Goal: Use online tool/utility: Utilize a website feature to perform a specific function

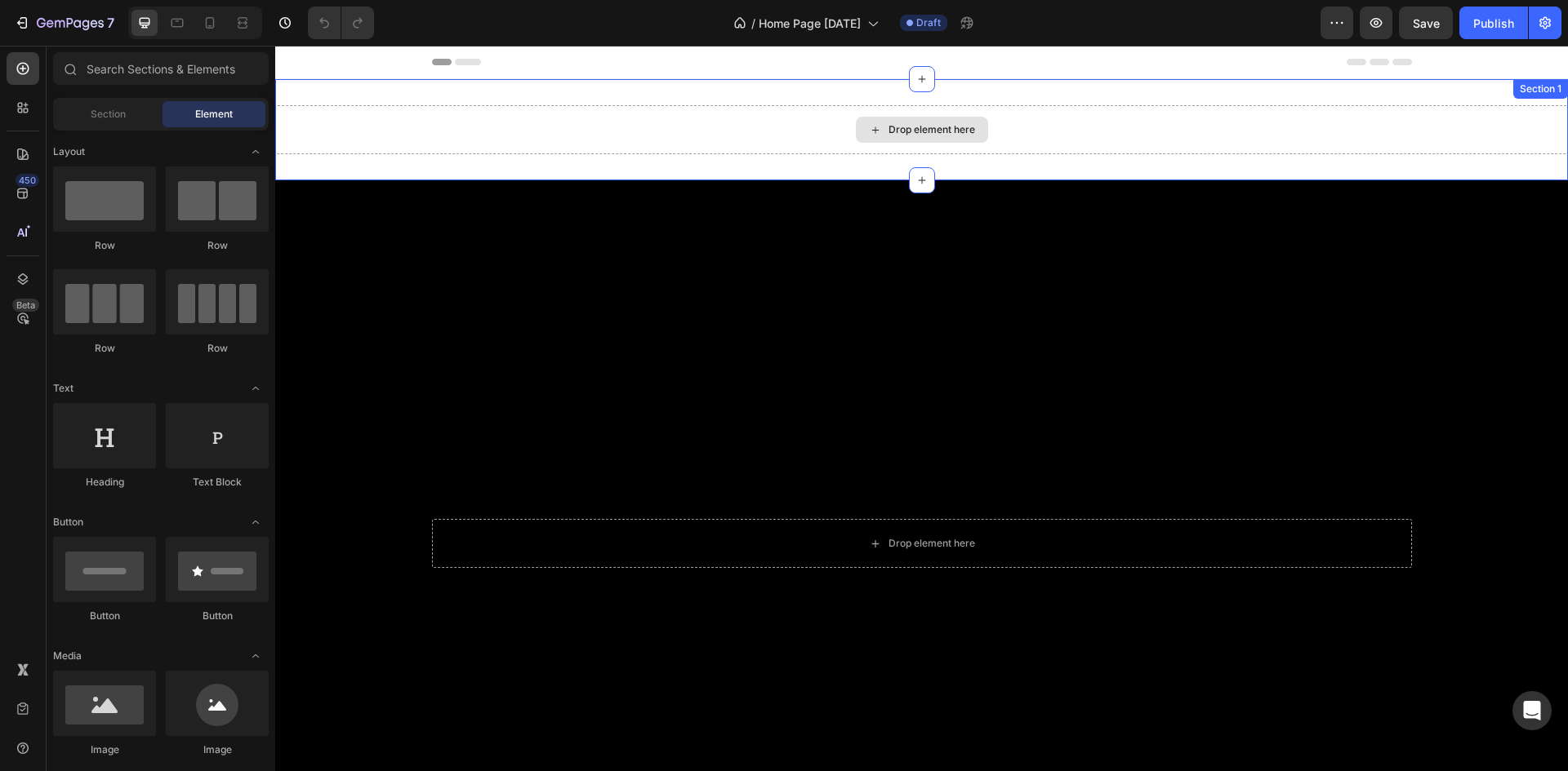
click at [802, 137] on div "Drop element here" at bounding box center [922, 130] width 1293 height 49
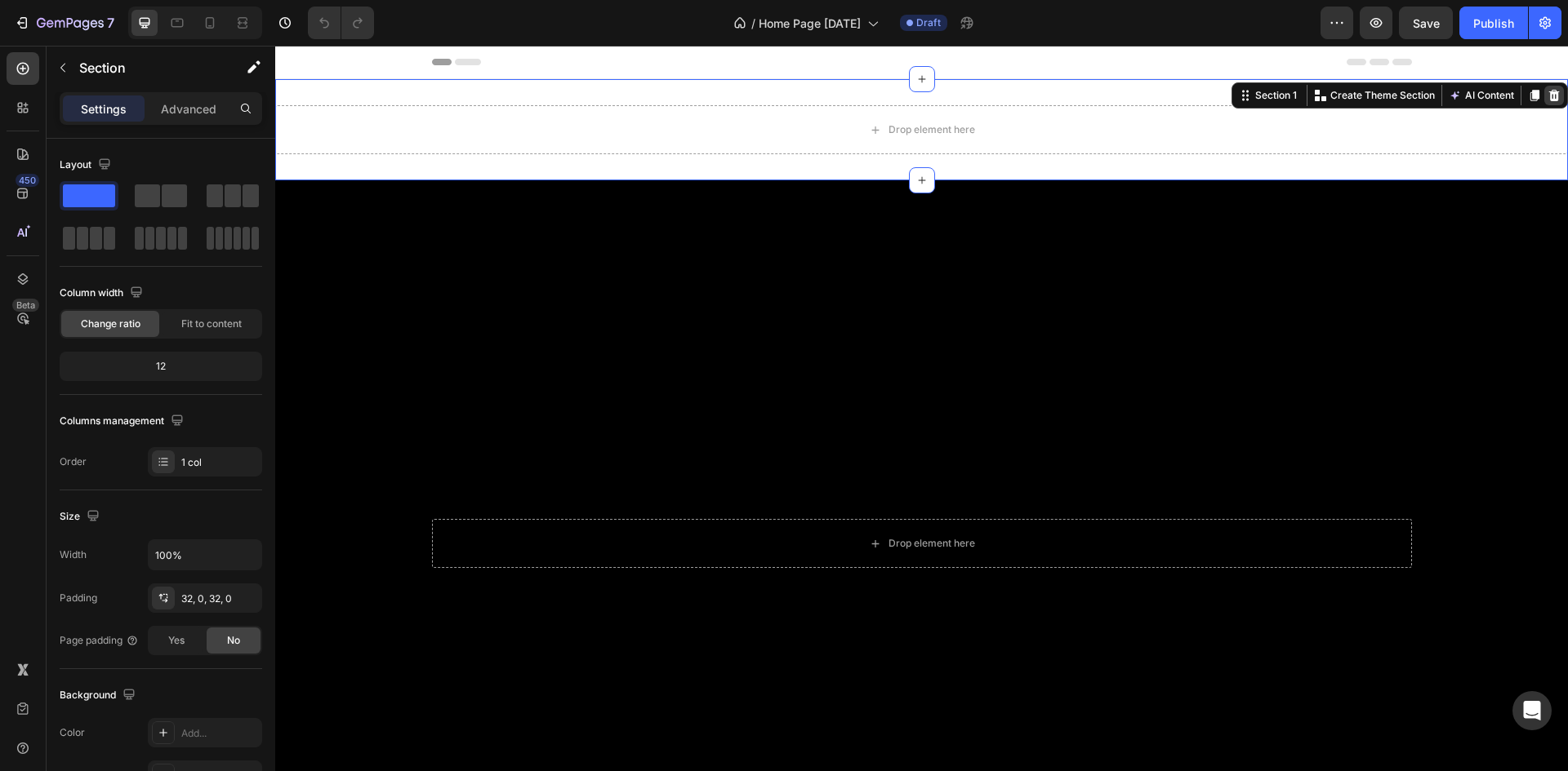
click at [1557, 95] on icon at bounding box center [1555, 95] width 11 height 12
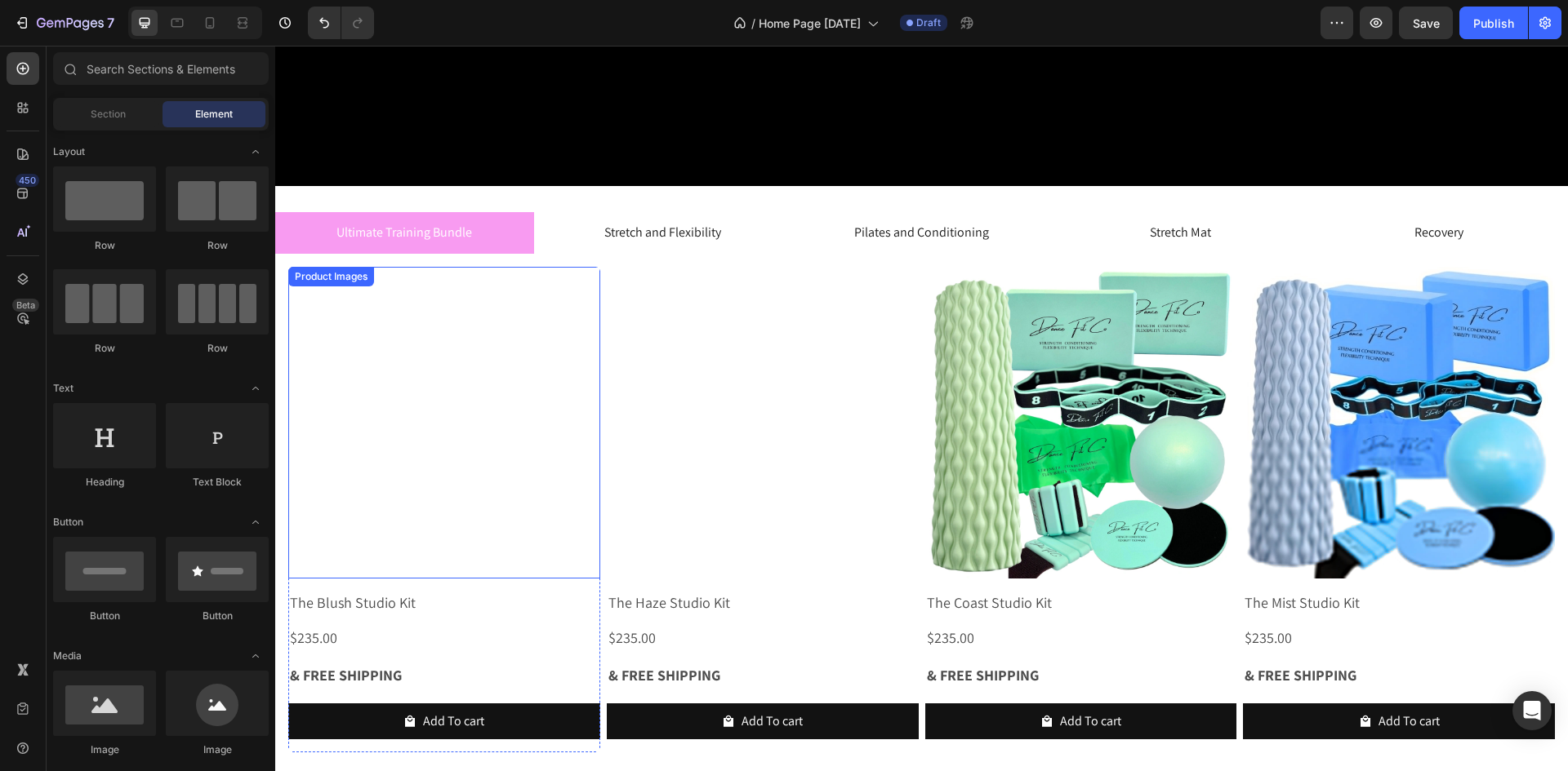
scroll to position [738, 0]
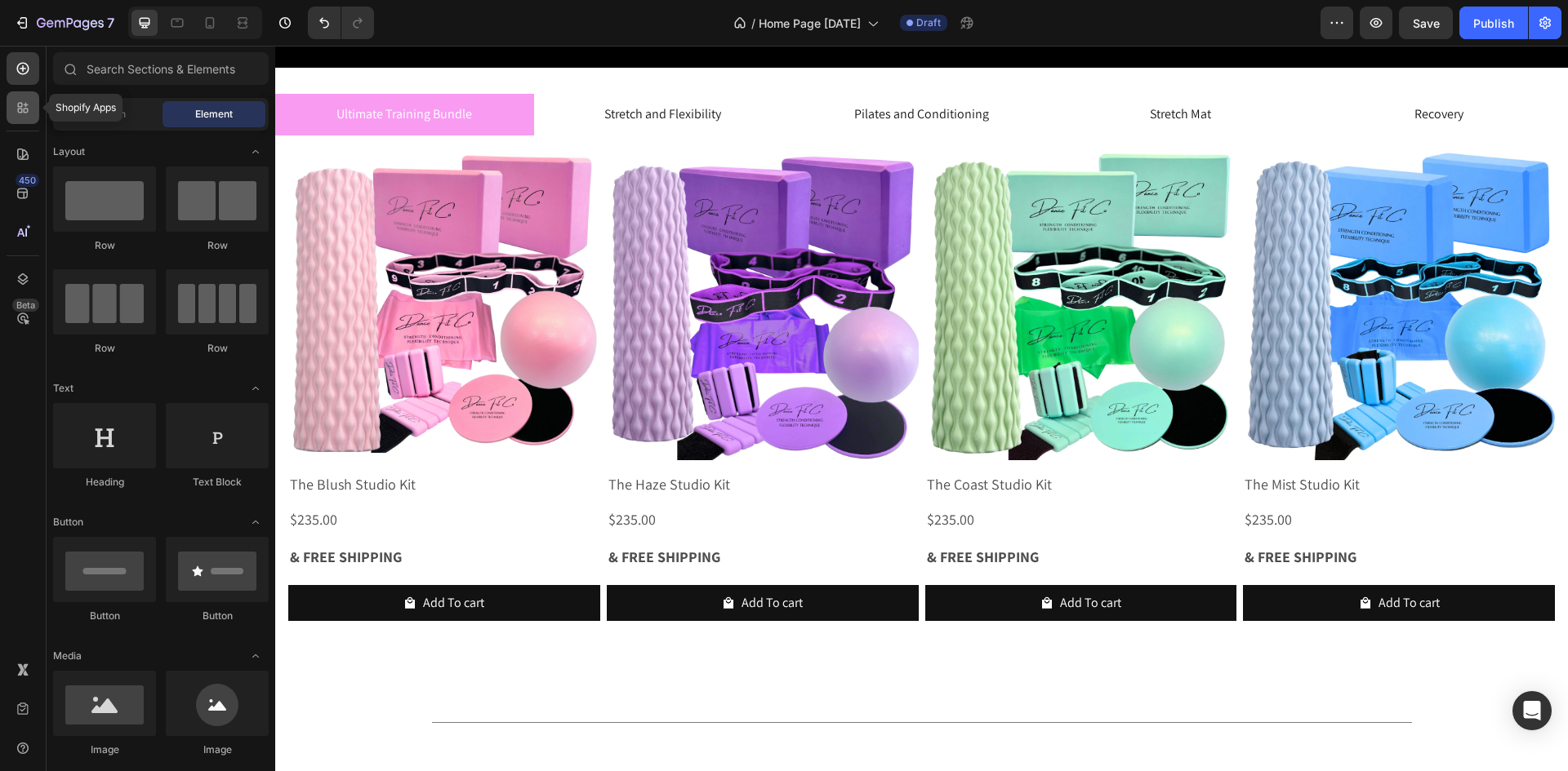
click at [25, 110] on icon at bounding box center [22, 108] width 16 height 16
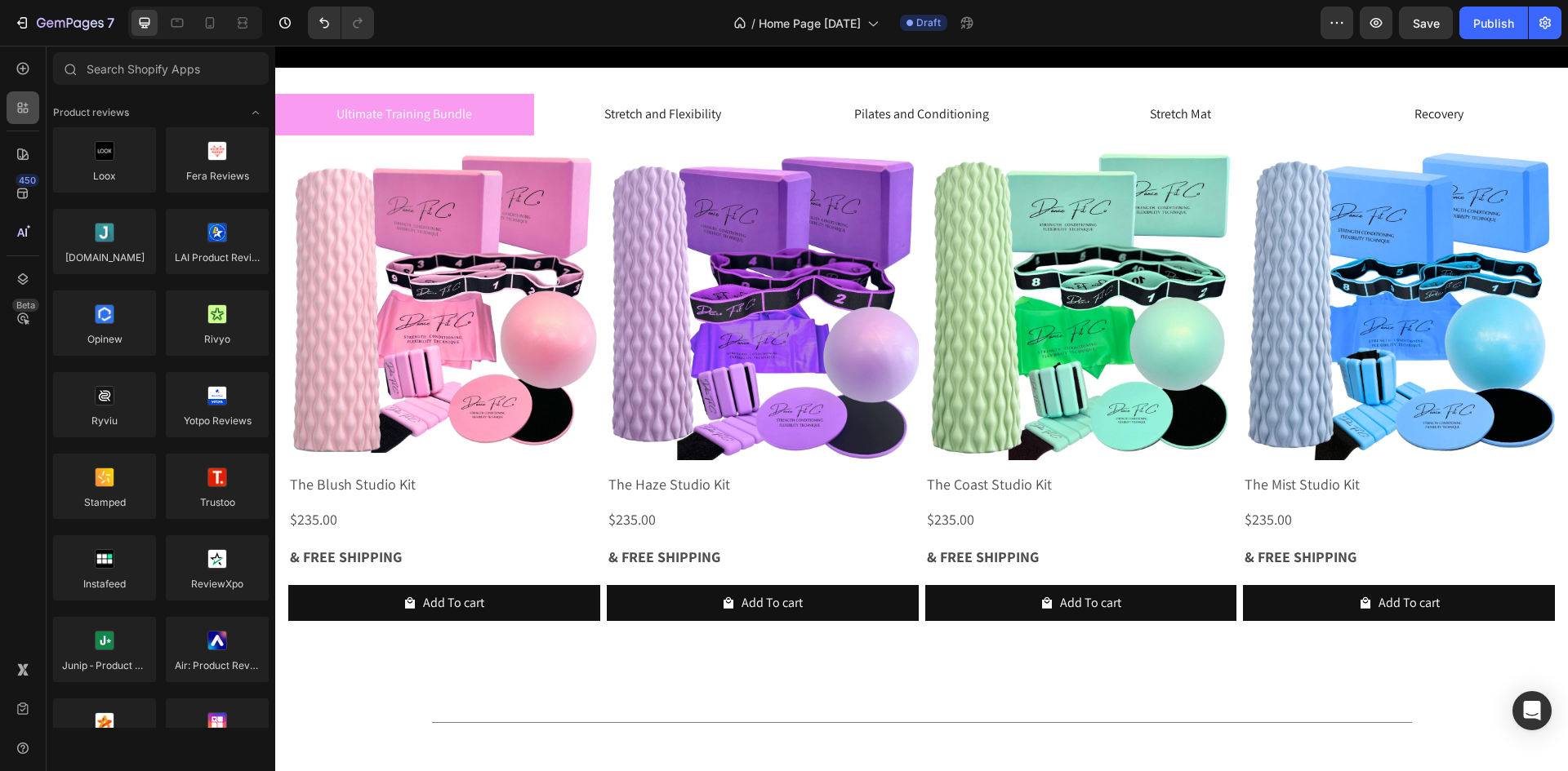
click at [25, 110] on icon at bounding box center [22, 108] width 16 height 16
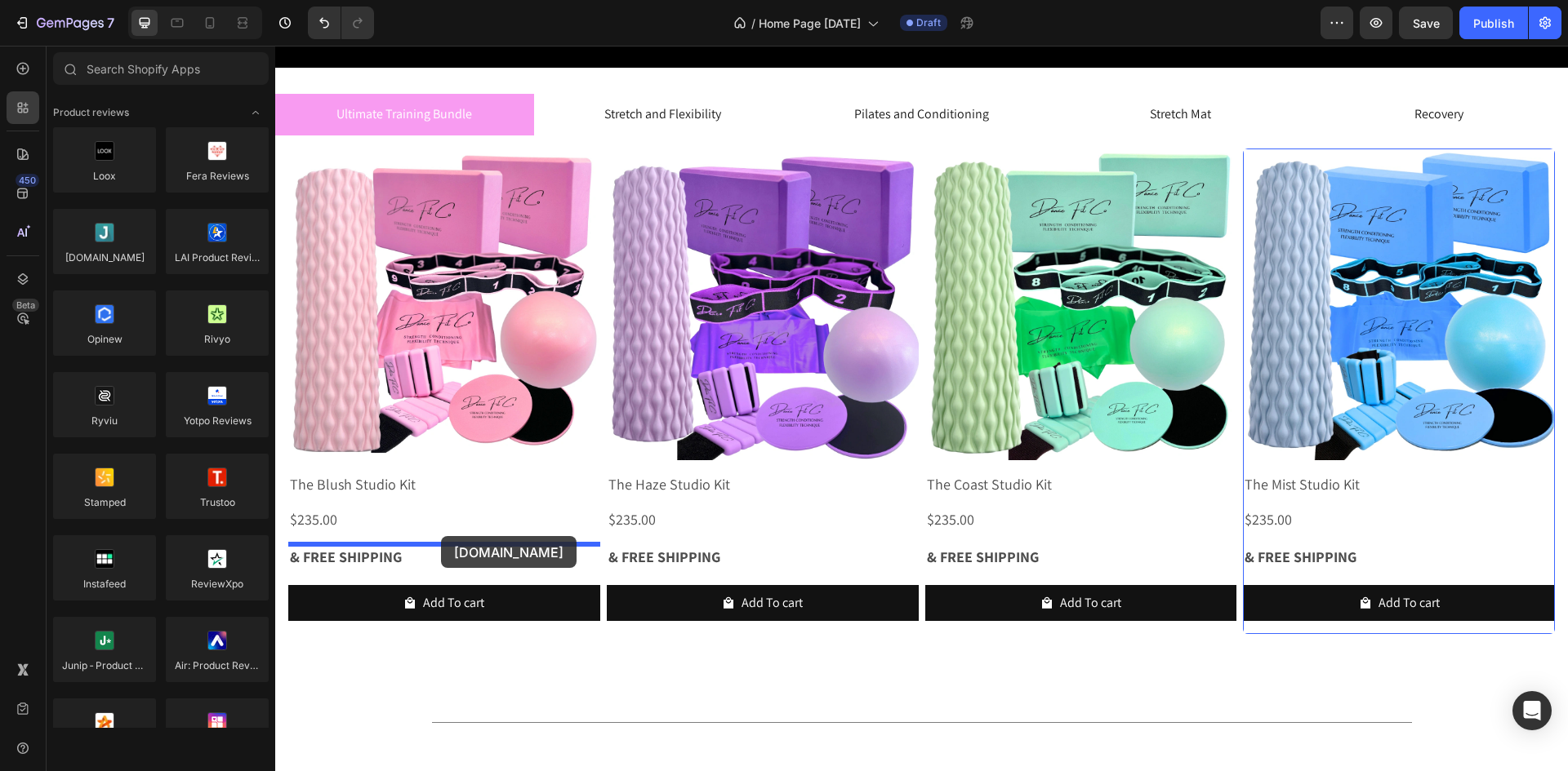
drag, startPoint x: 381, startPoint y: 284, endPoint x: 441, endPoint y: 536, distance: 259.0
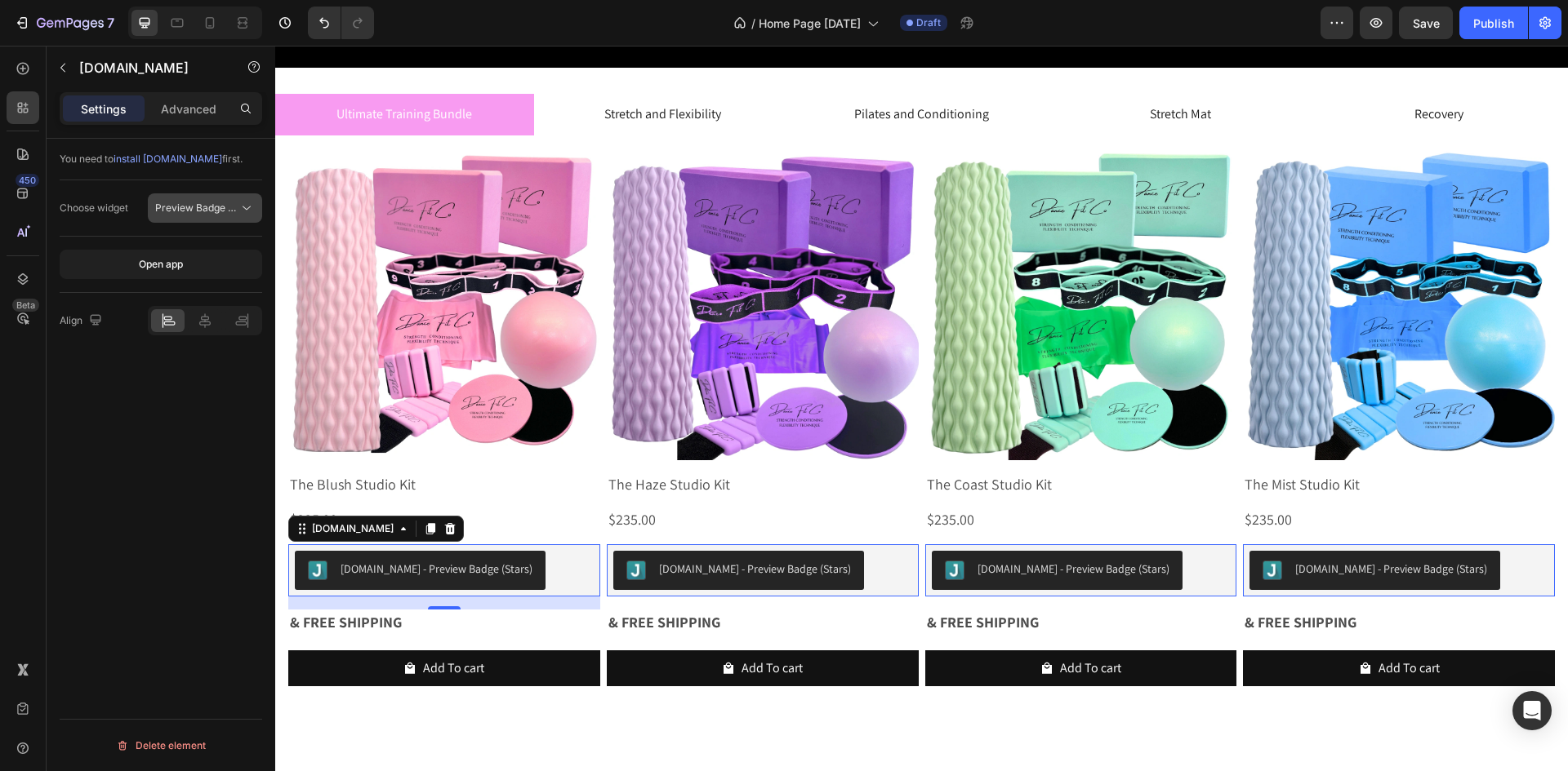
click at [225, 208] on span "Preview Badge (Stars)" at bounding box center [207, 208] width 104 height 12
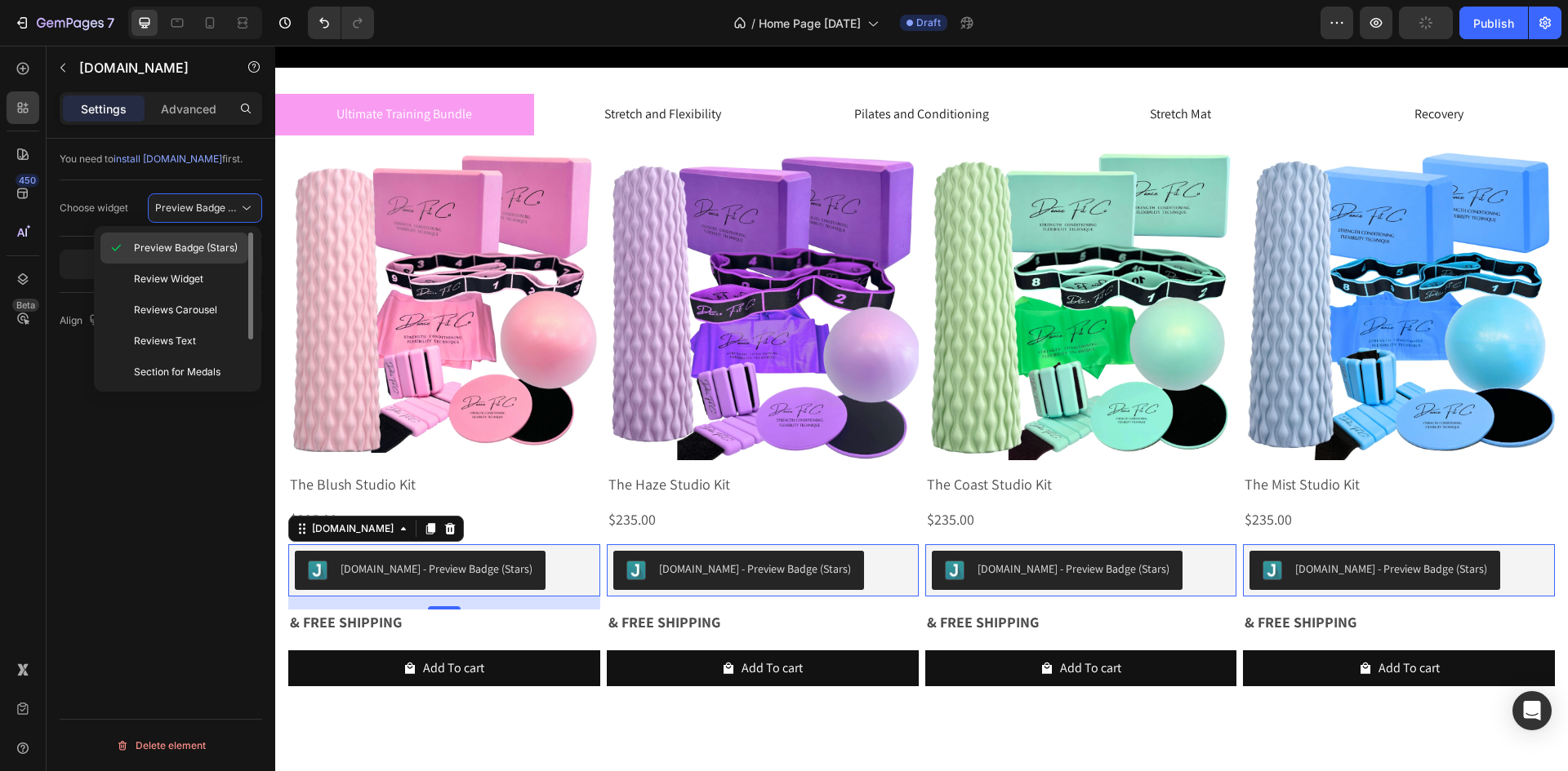
click at [204, 250] on span "Preview Badge (Stars)" at bounding box center [186, 247] width 104 height 14
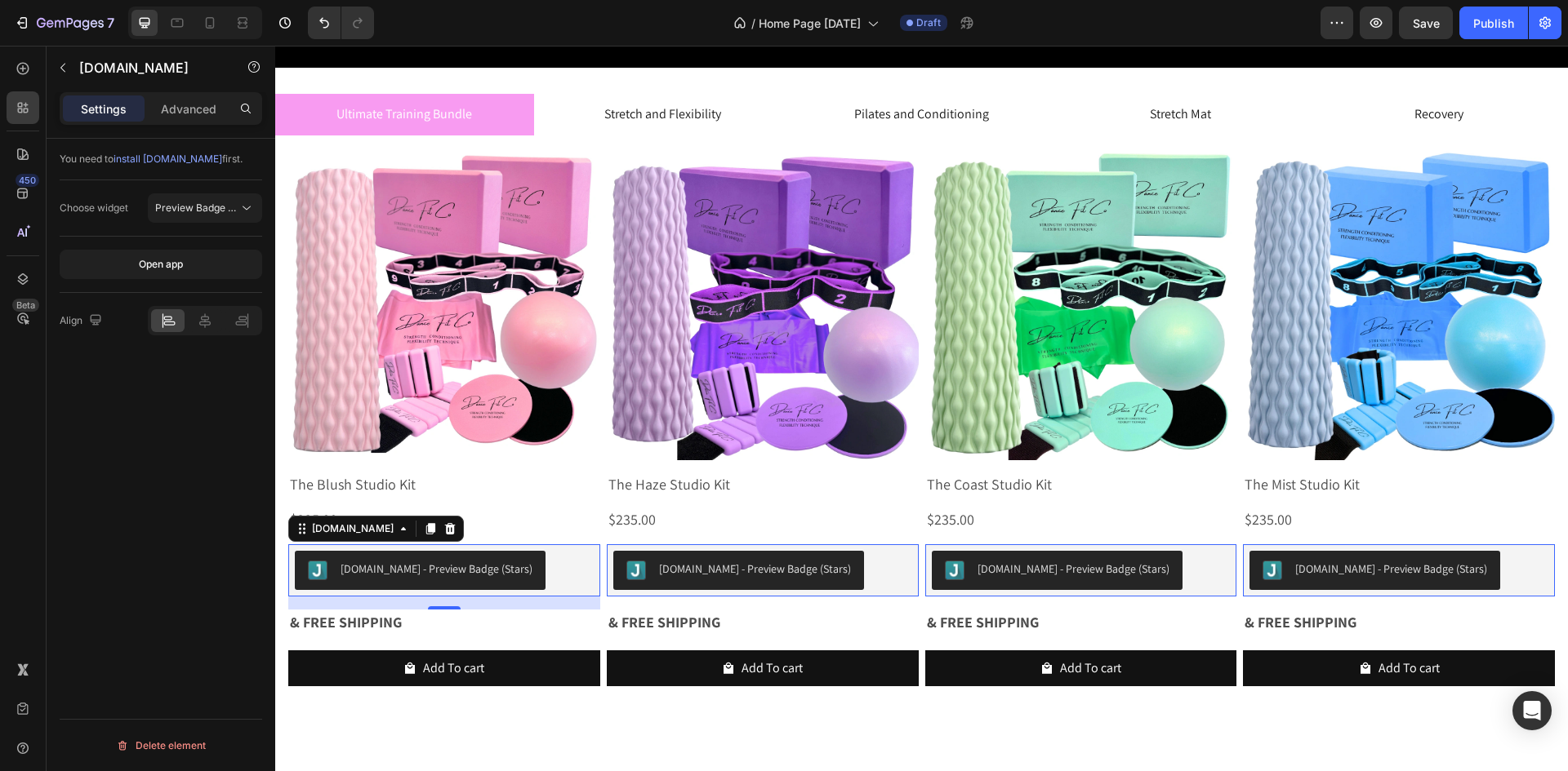
click at [191, 551] on div "You need to install [DOMAIN_NAME] first. Choose widget Preview Badge (Stars) Op…" at bounding box center [161, 478] width 229 height 679
click at [1427, 30] on div "Save" at bounding box center [1427, 23] width 27 height 17
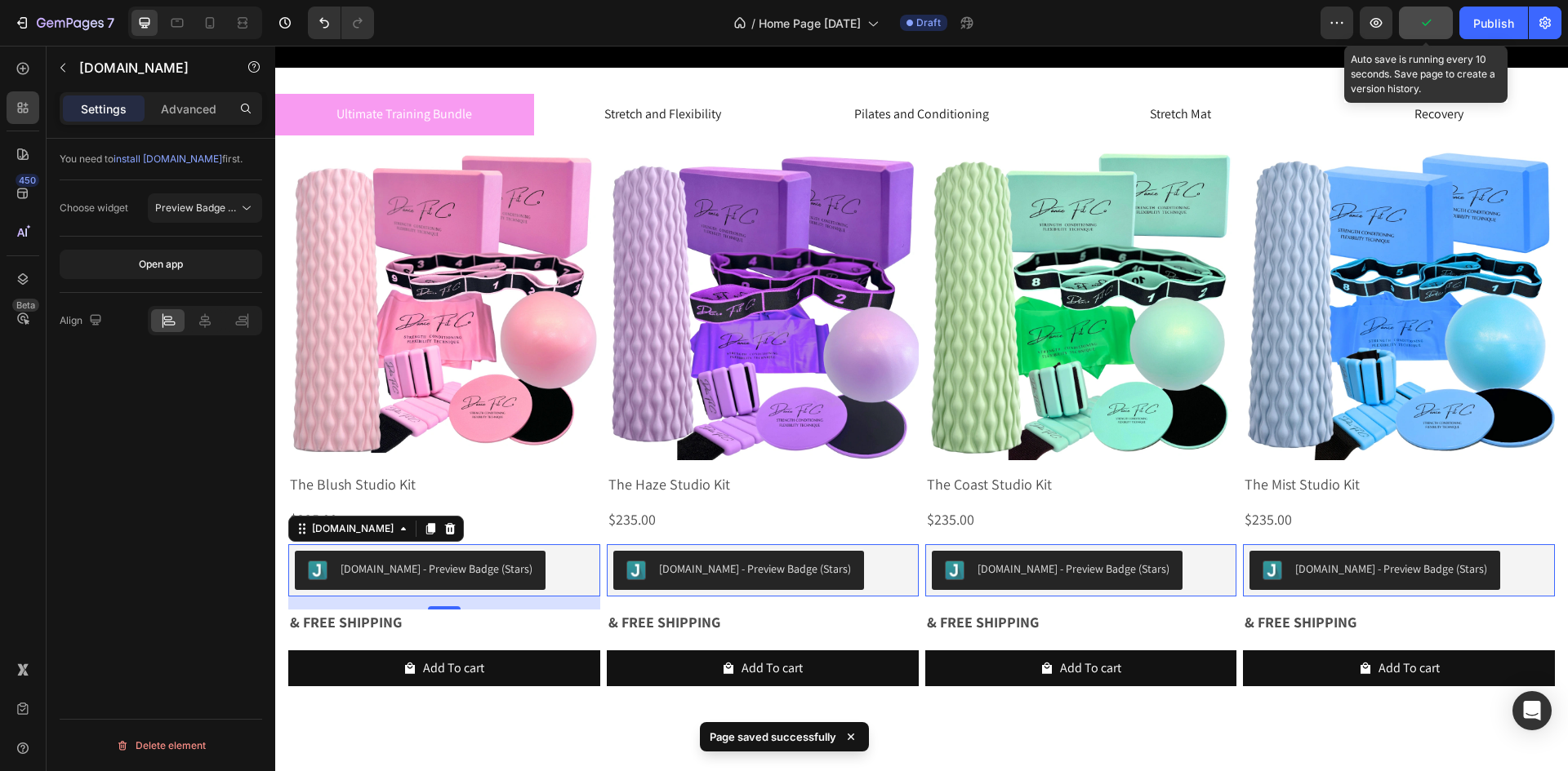
click at [1427, 30] on icon "button" at bounding box center [1426, 22] width 16 height 16
click at [1380, 19] on icon "button" at bounding box center [1377, 23] width 13 height 10
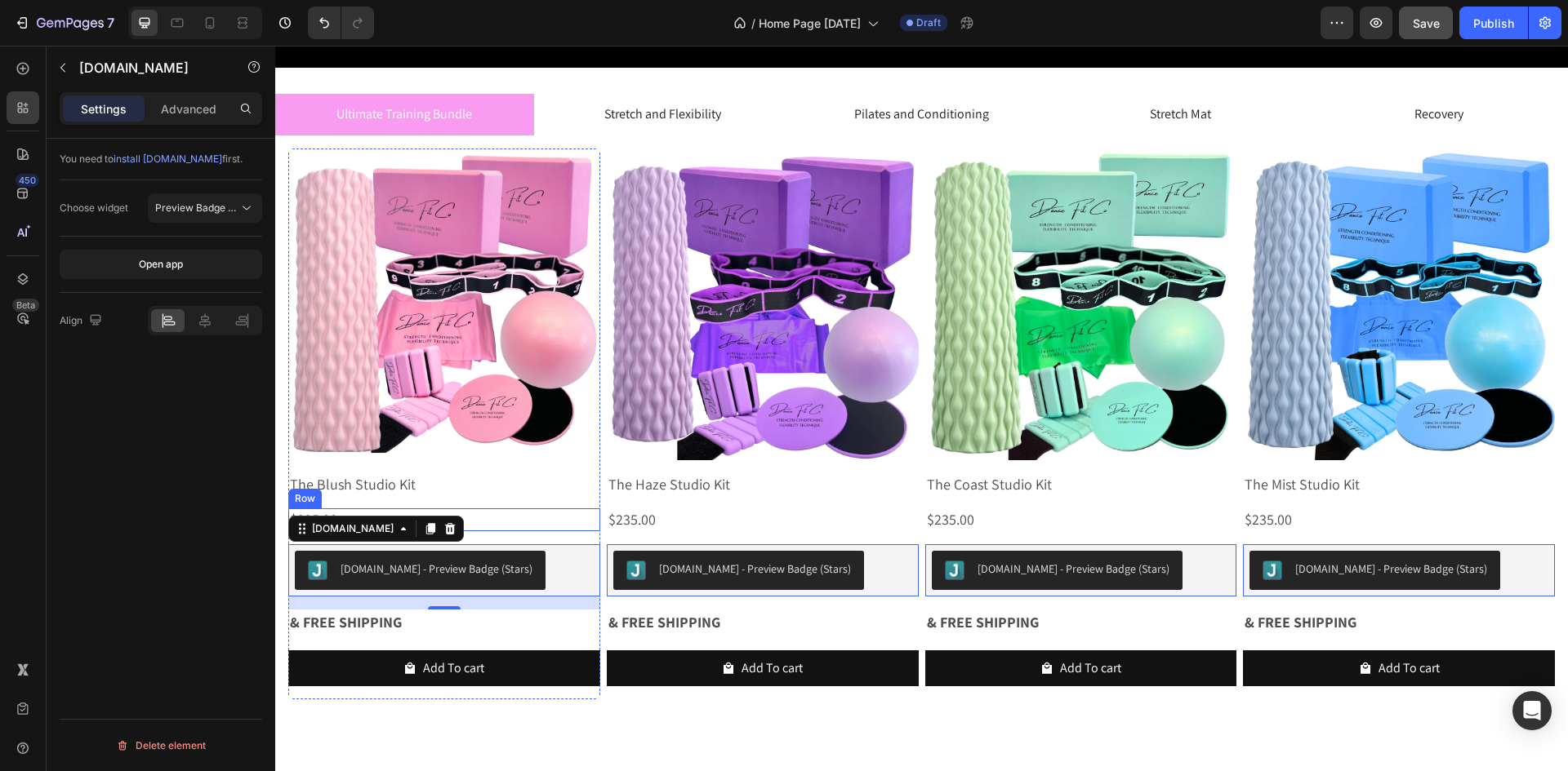
click at [486, 527] on div "$235.00 Product Price Product Price Row" at bounding box center [444, 519] width 312 height 22
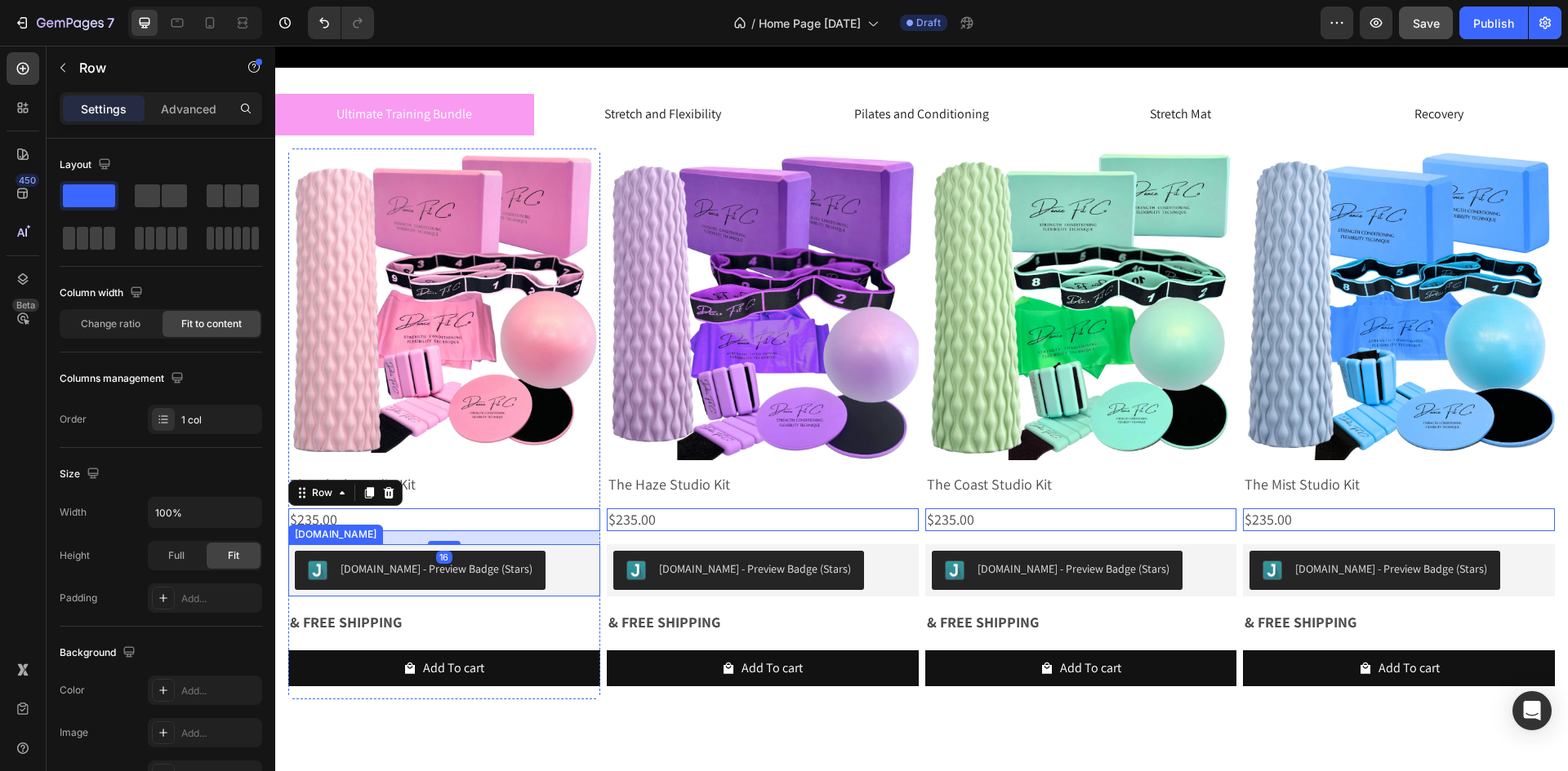
click at [526, 574] on div "[DOMAIN_NAME] - Preview Badge (Stars)" at bounding box center [443, 570] width 299 height 39
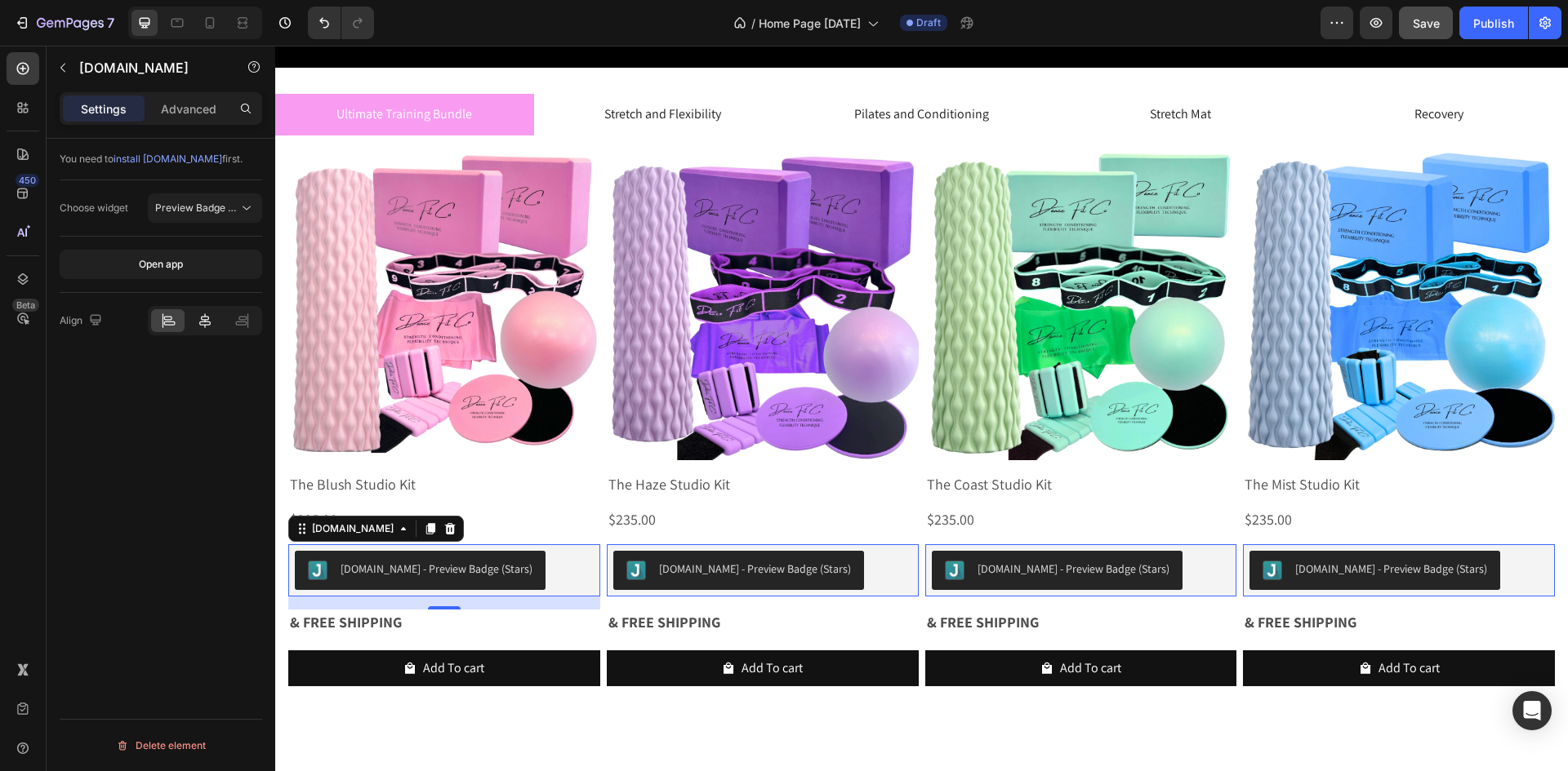
click at [208, 320] on icon at bounding box center [205, 320] width 16 height 16
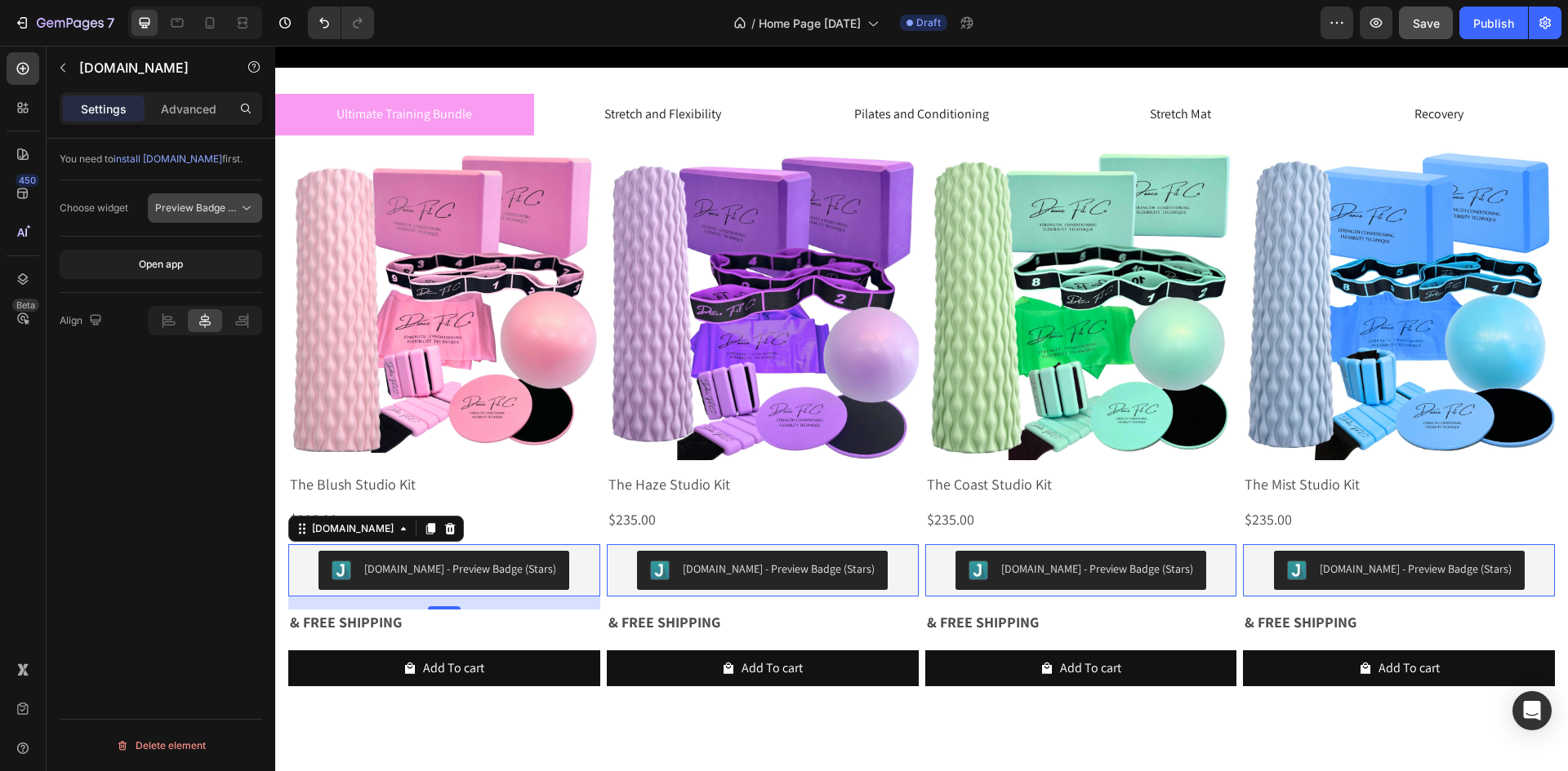
click at [245, 211] on icon at bounding box center [246, 208] width 16 height 16
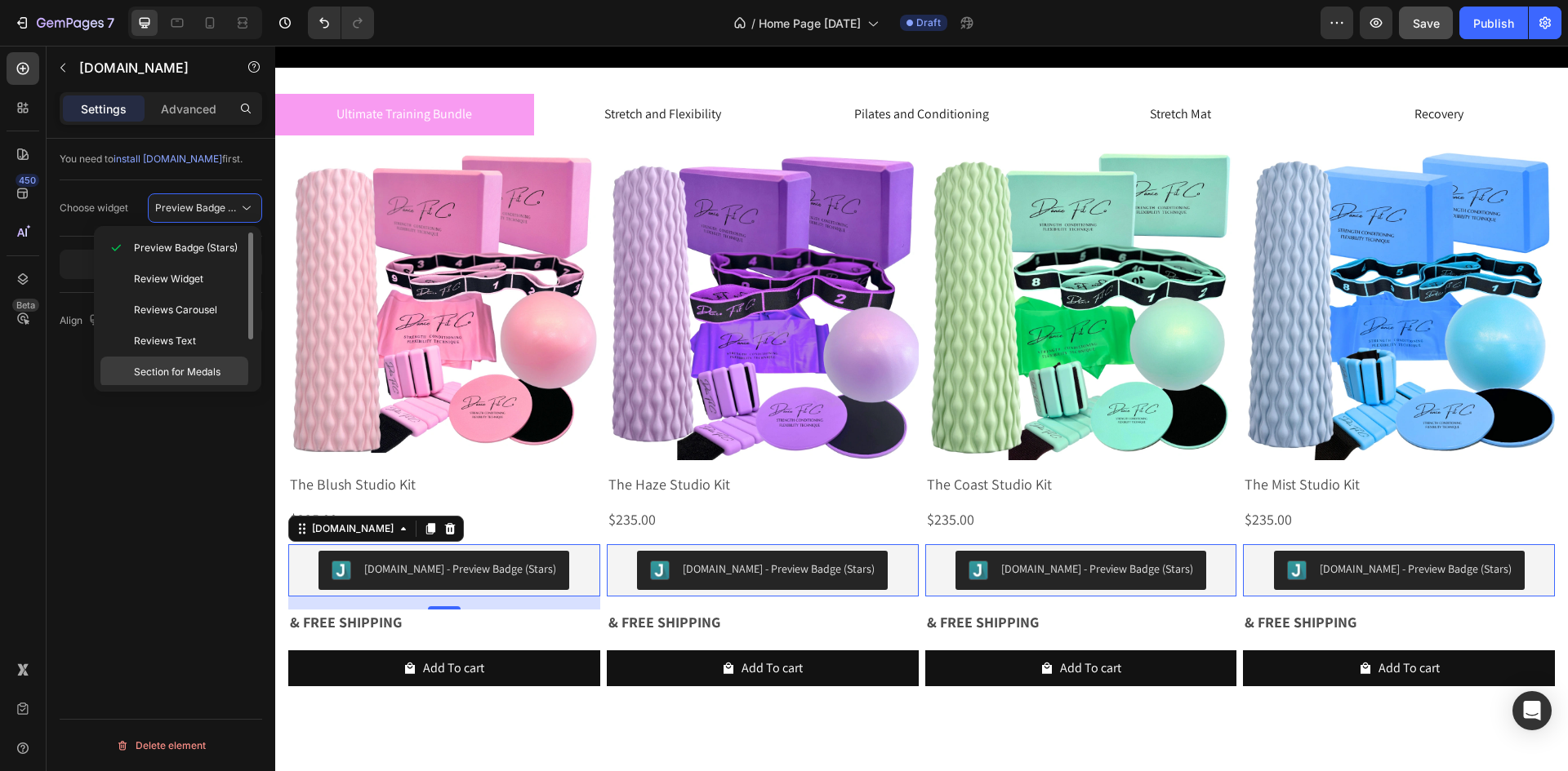
click at [197, 361] on div "Section for Medals" at bounding box center [174, 372] width 148 height 31
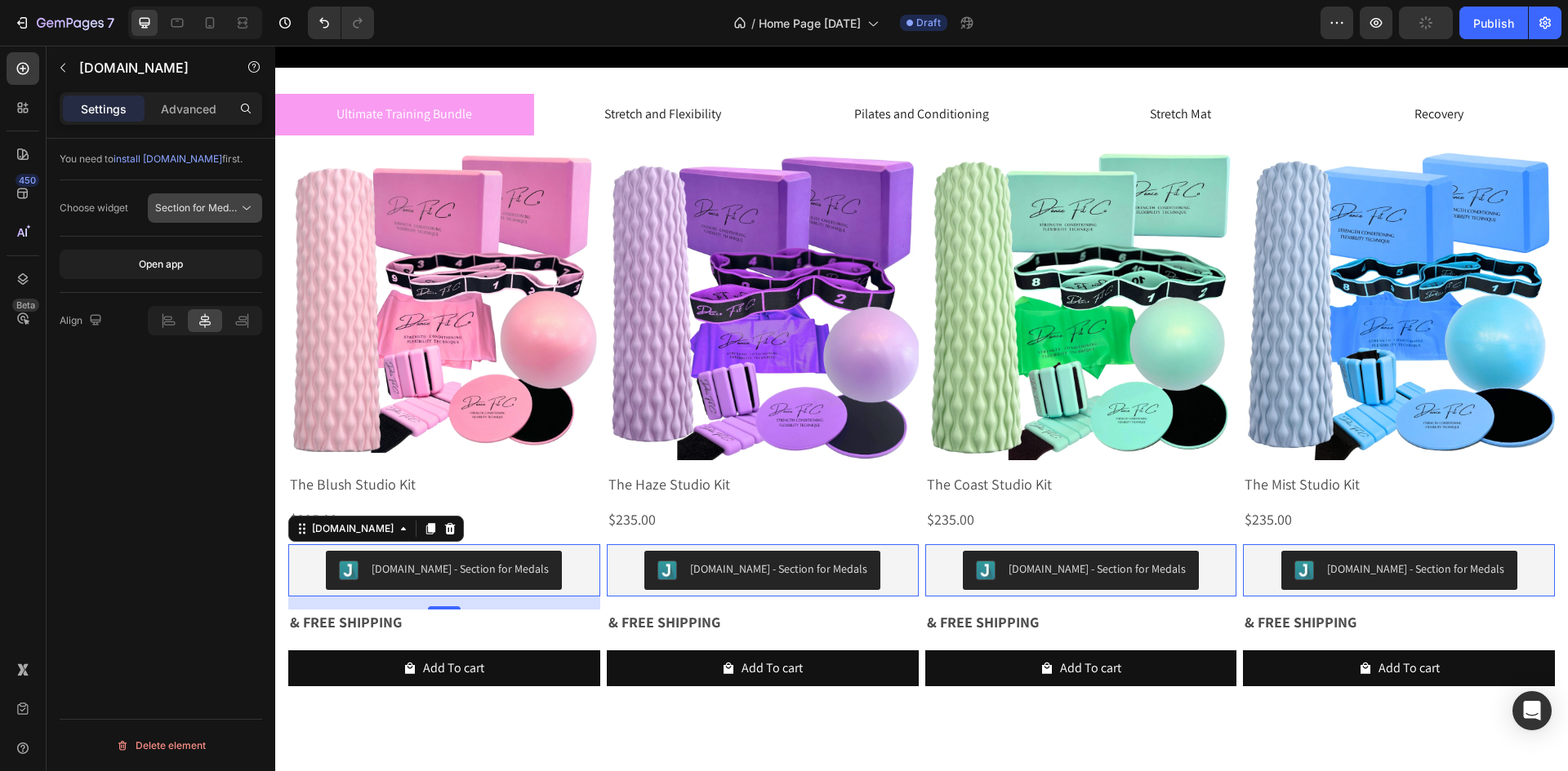
click at [241, 209] on icon at bounding box center [246, 208] width 16 height 16
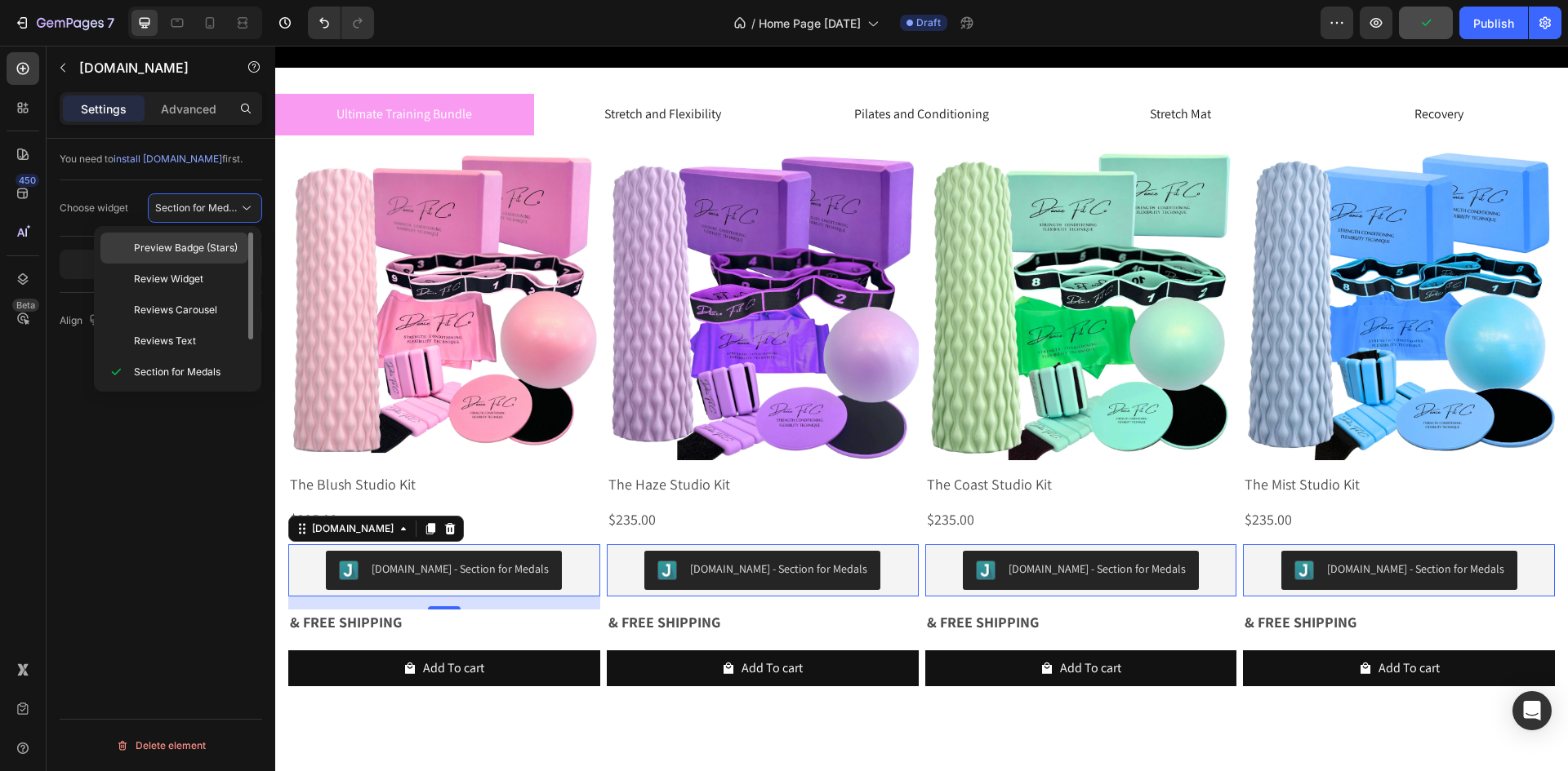
click at [214, 254] on span "Preview Badge (Stars)" at bounding box center [186, 247] width 104 height 14
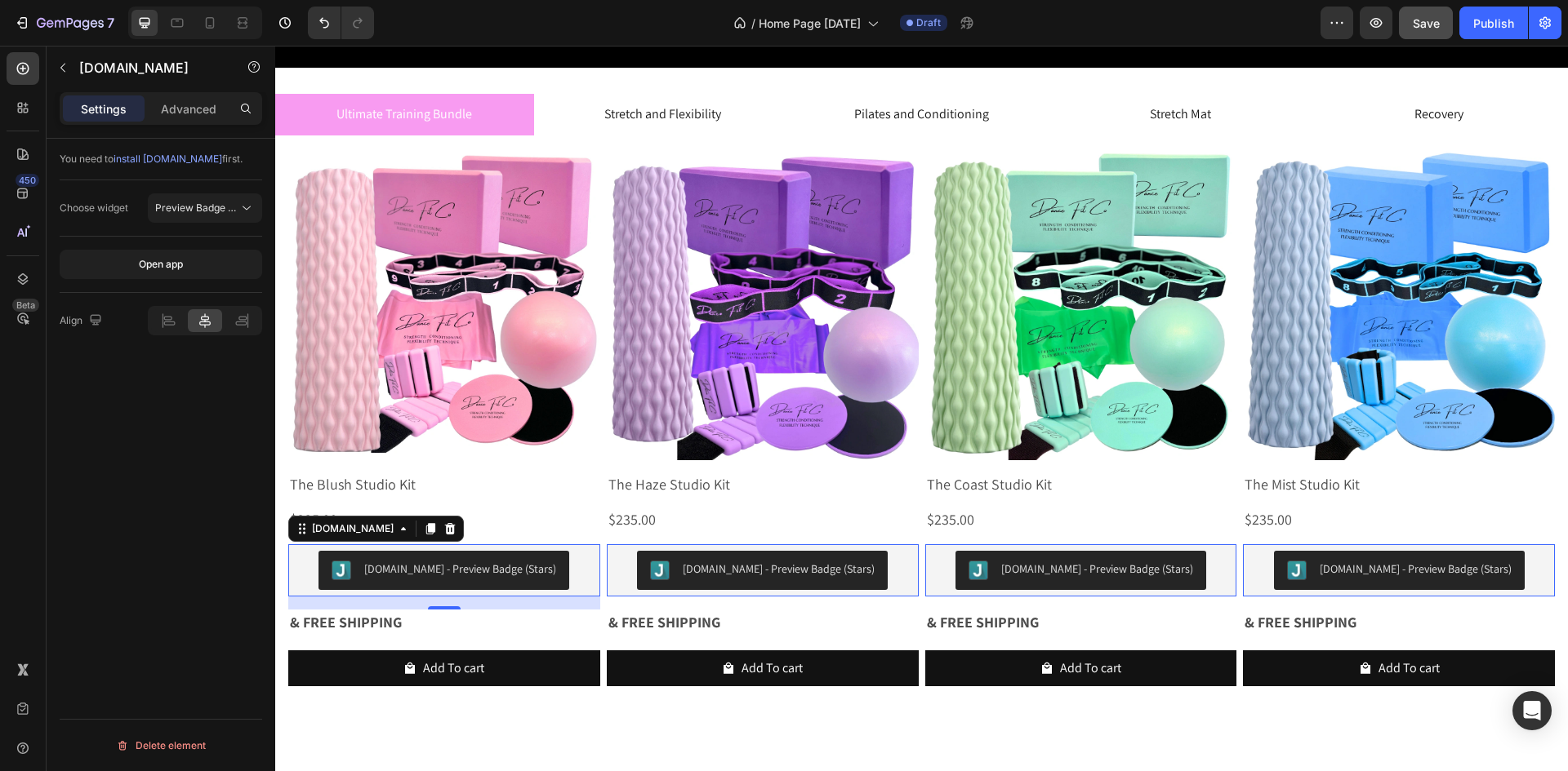
click at [164, 159] on span "install [DOMAIN_NAME]" at bounding box center [167, 159] width 109 height 12
click at [64, 72] on icon "button" at bounding box center [63, 68] width 13 height 13
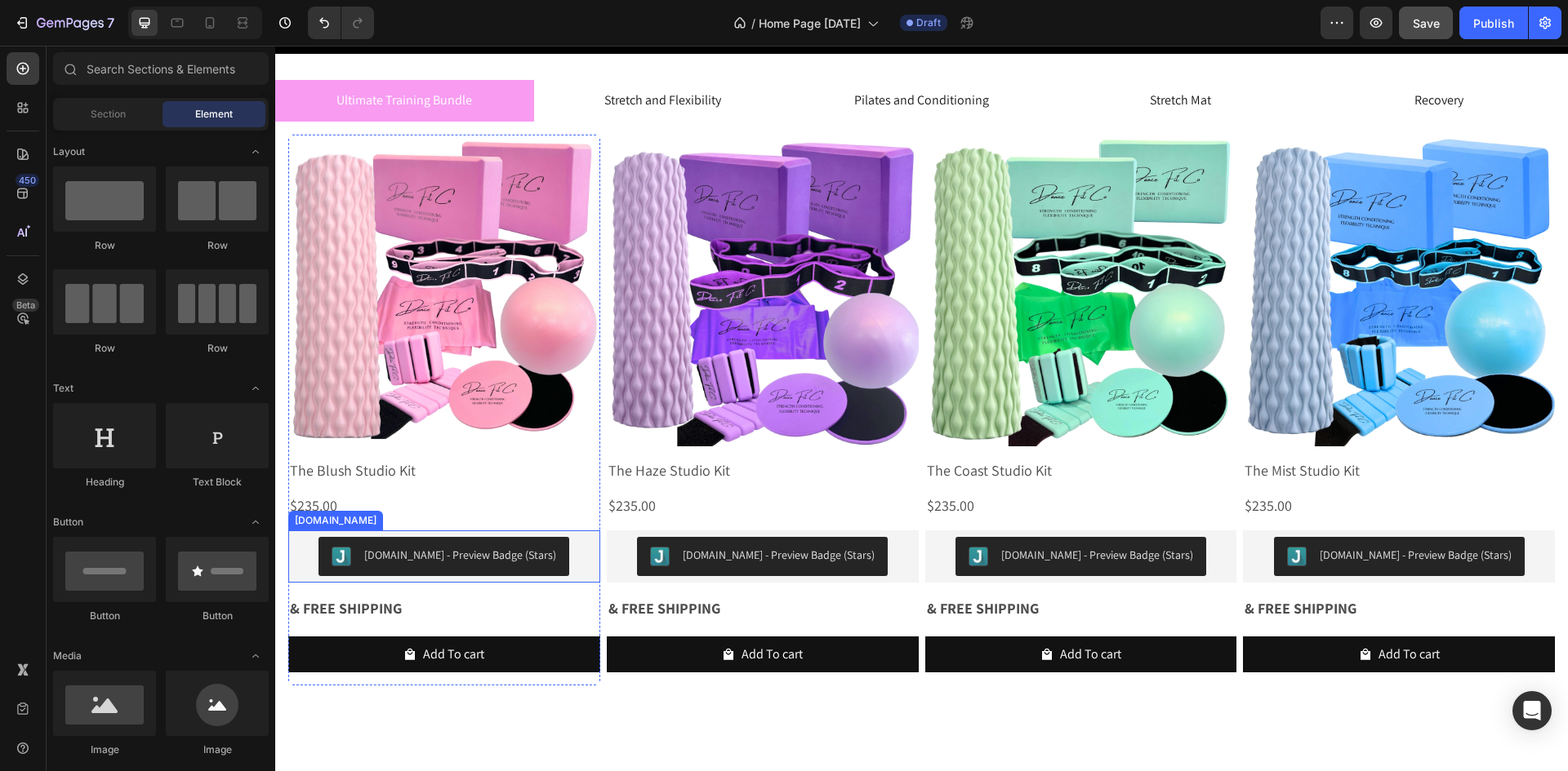
scroll to position [747, 0]
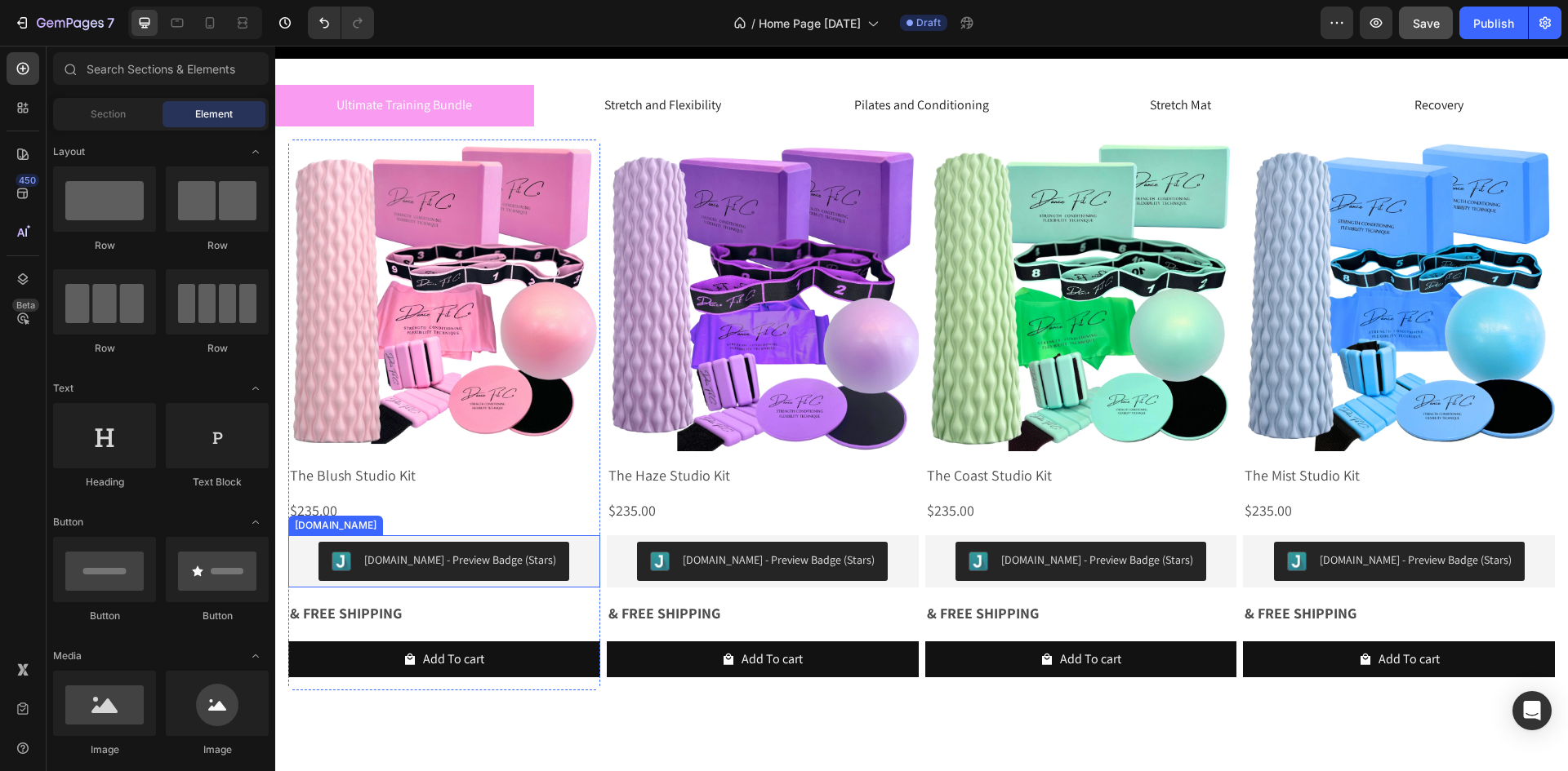
click at [468, 571] on button "[DOMAIN_NAME] - Preview Badge (Stars)" at bounding box center [443, 561] width 251 height 39
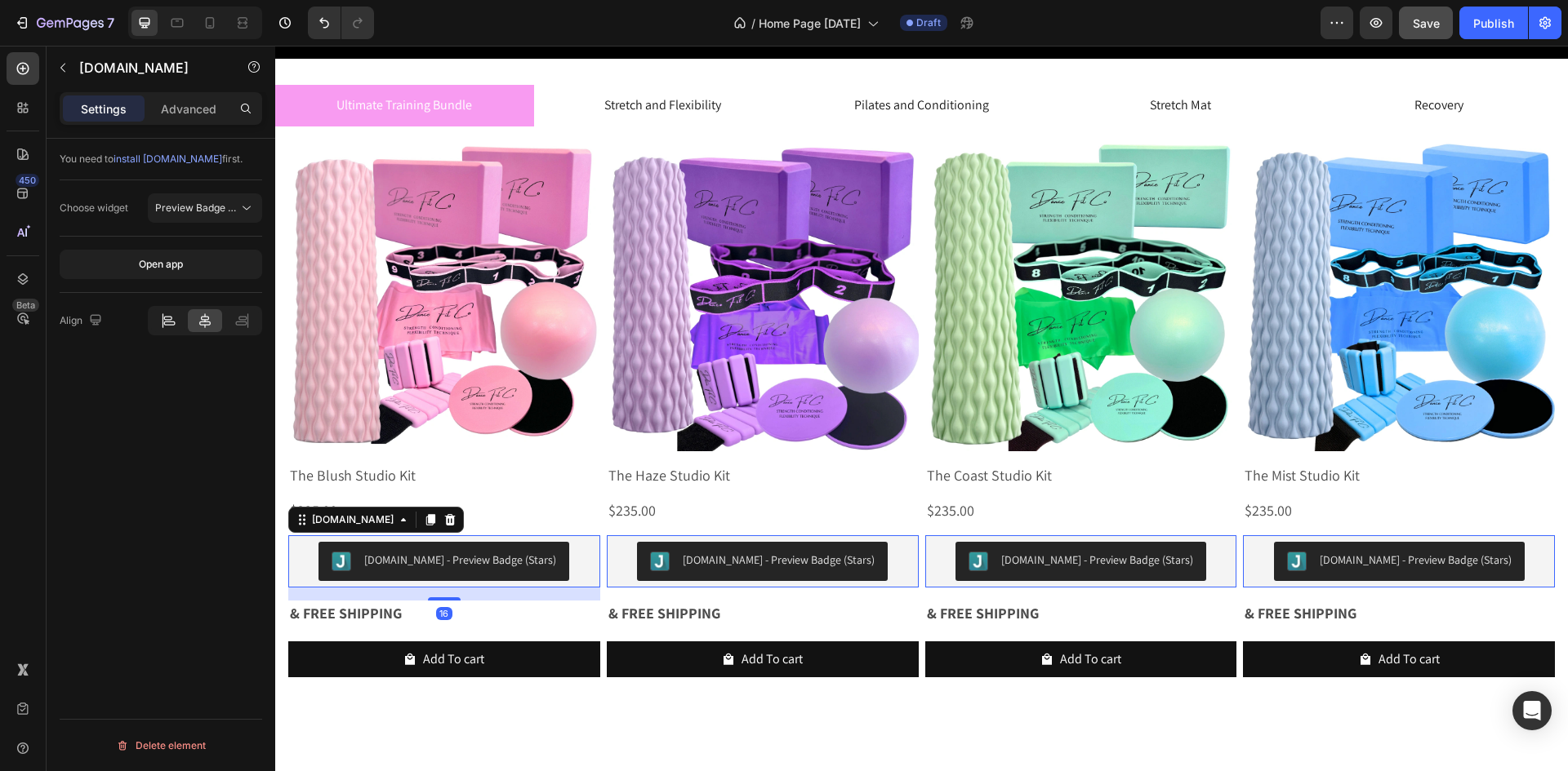
click at [161, 332] on div at bounding box center [167, 321] width 34 height 23
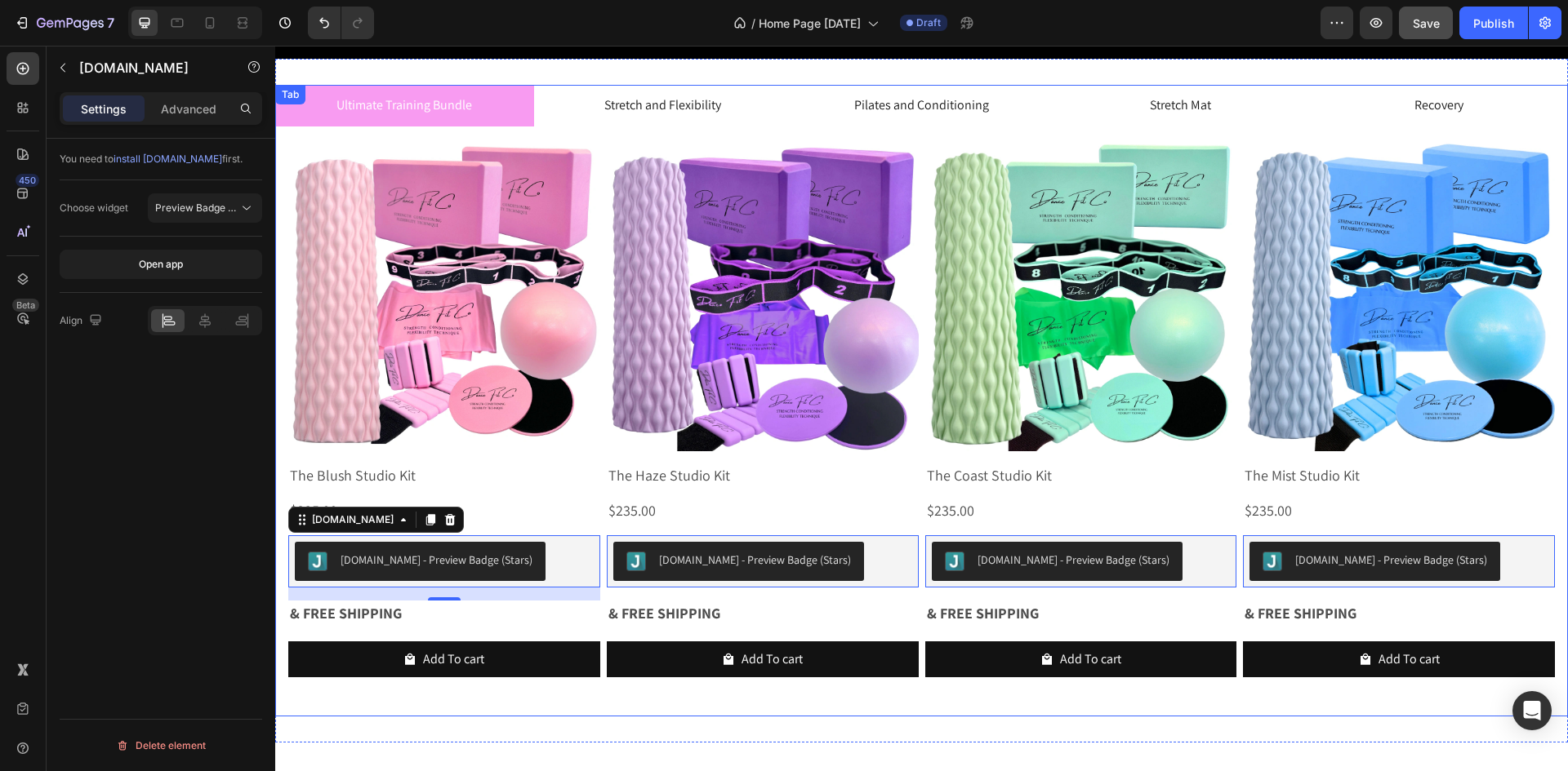
click at [572, 703] on div "Product Images The Blush Studio Kit Product Title $235.00 Product Price Product…" at bounding box center [922, 415] width 1293 height 577
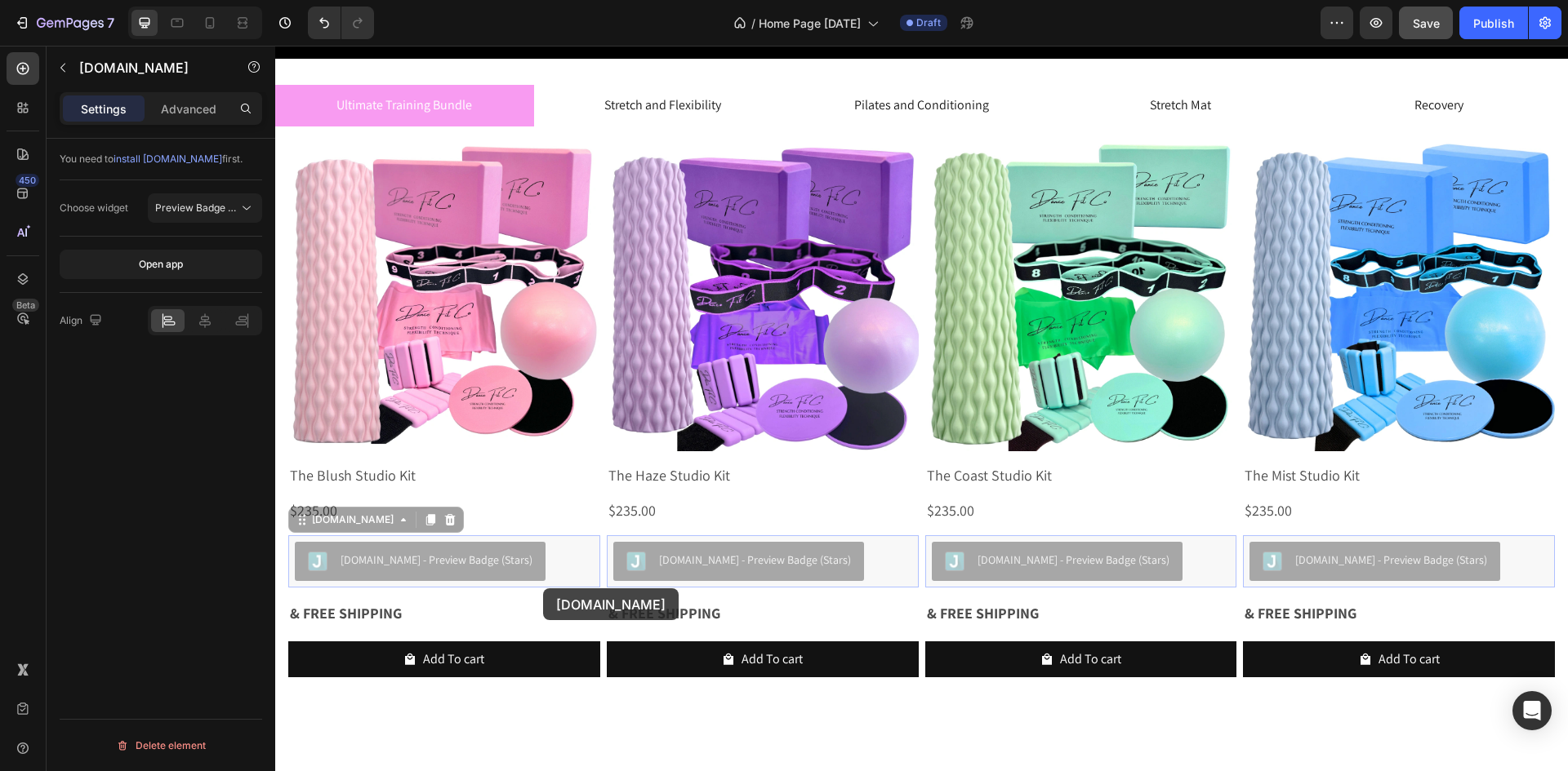
drag, startPoint x: 544, startPoint y: 560, endPoint x: 544, endPoint y: 589, distance: 29.0
click at [544, 589] on div "Header Drop element here Hero Banner Section 1 Ultimate Training Bundle Stretch…" at bounding box center [922, 568] width 1293 height 2538
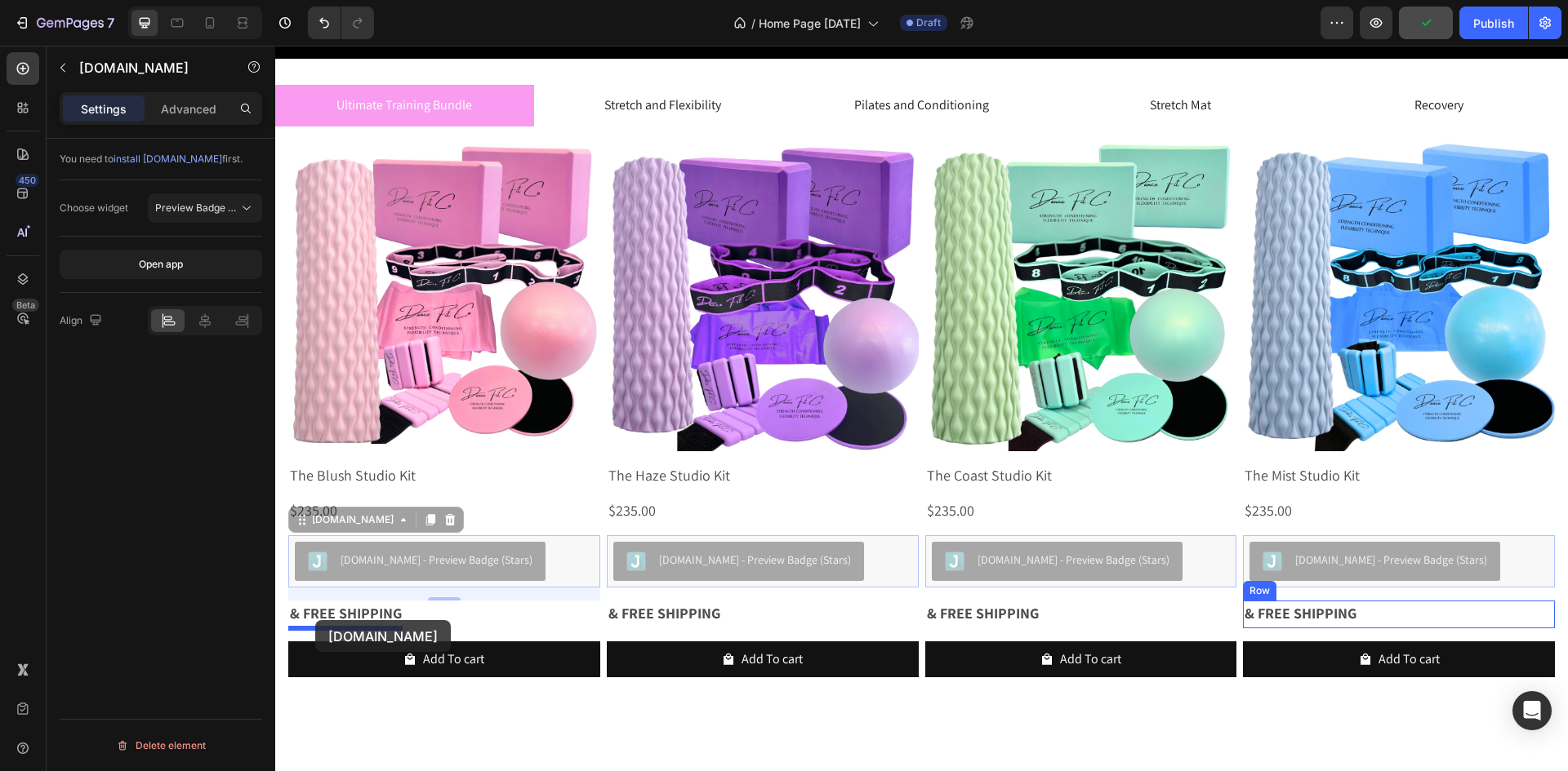
drag, startPoint x: 301, startPoint y: 522, endPoint x: 316, endPoint y: 620, distance: 99.1
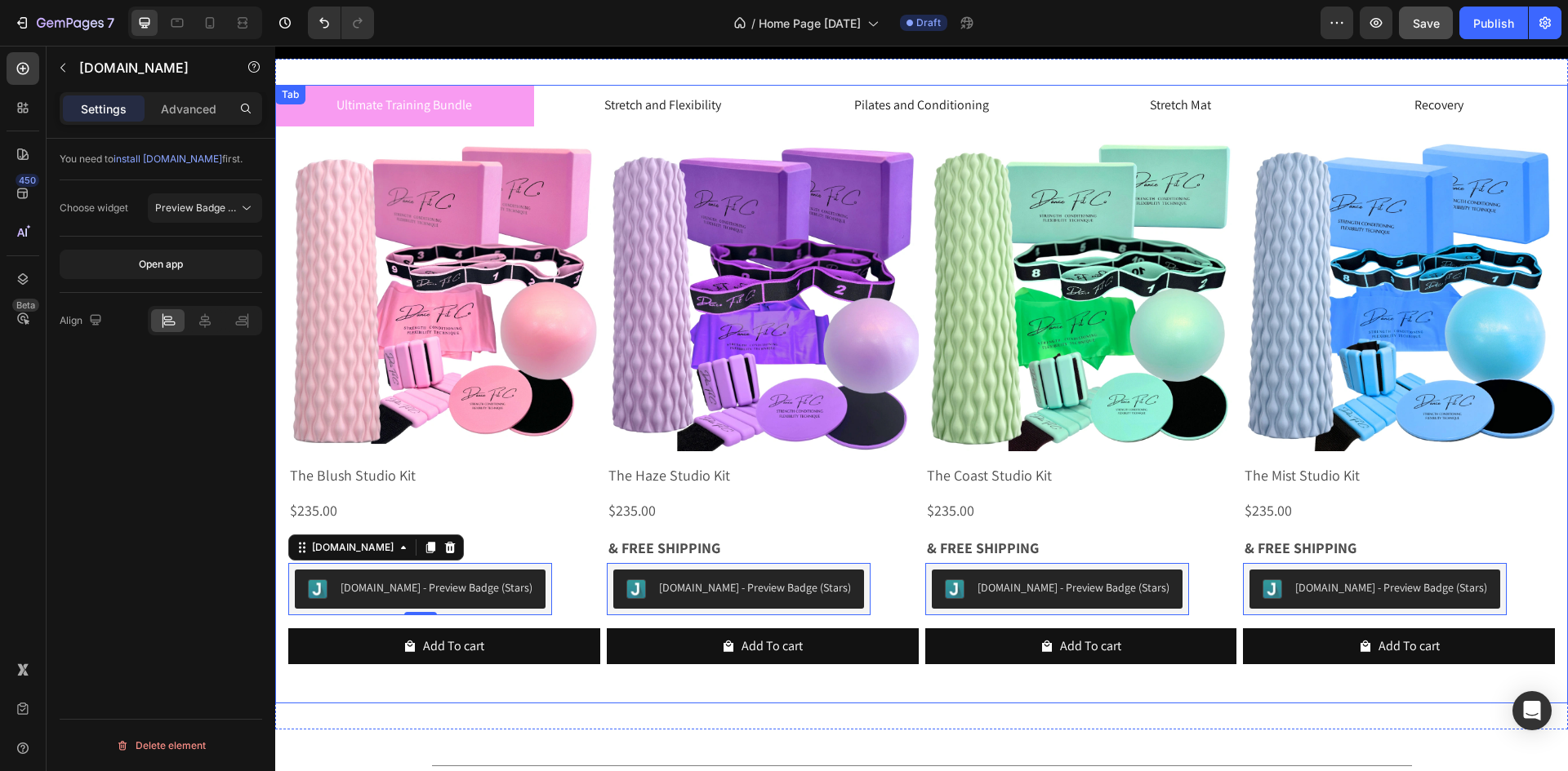
click at [403, 684] on div "Product Images The Blush Studio Kit Product Title $235.00 Product Price Product…" at bounding box center [922, 409] width 1293 height 564
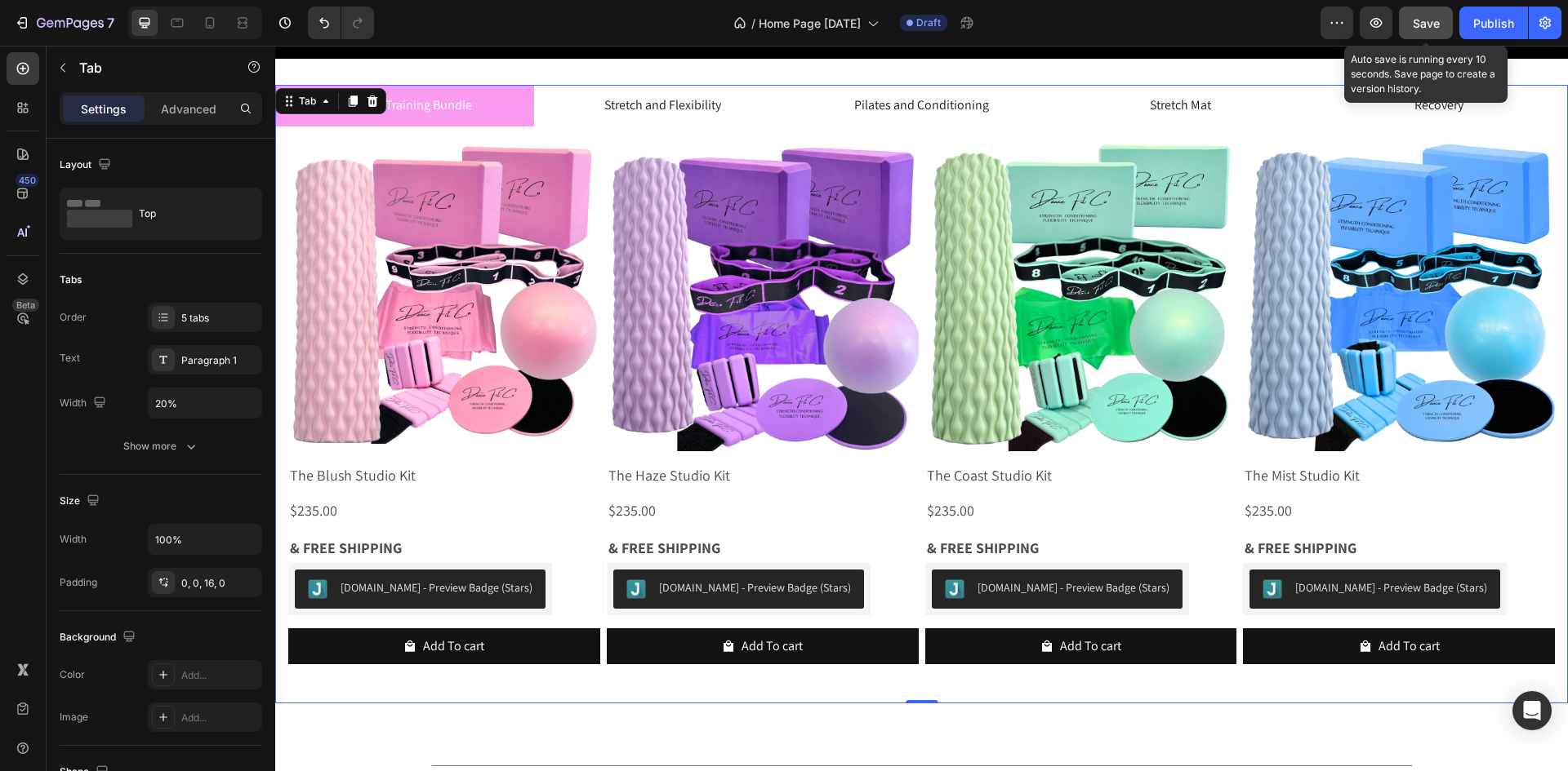
click at [1441, 23] on button "Save" at bounding box center [1426, 23] width 54 height 33
click at [1370, 24] on icon "button" at bounding box center [1376, 22] width 16 height 16
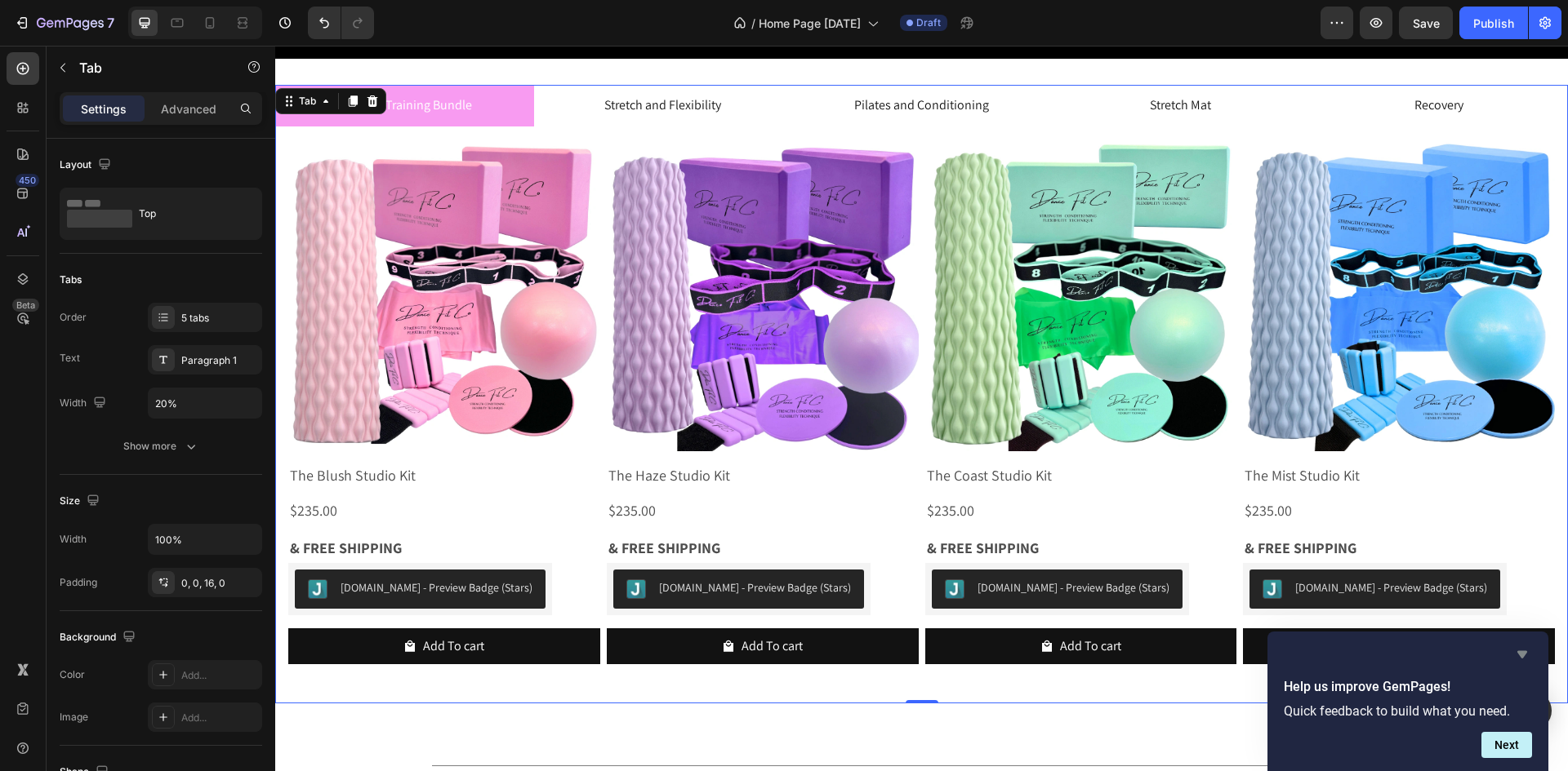
click at [1524, 656] on icon "Hide survey" at bounding box center [1522, 656] width 10 height 8
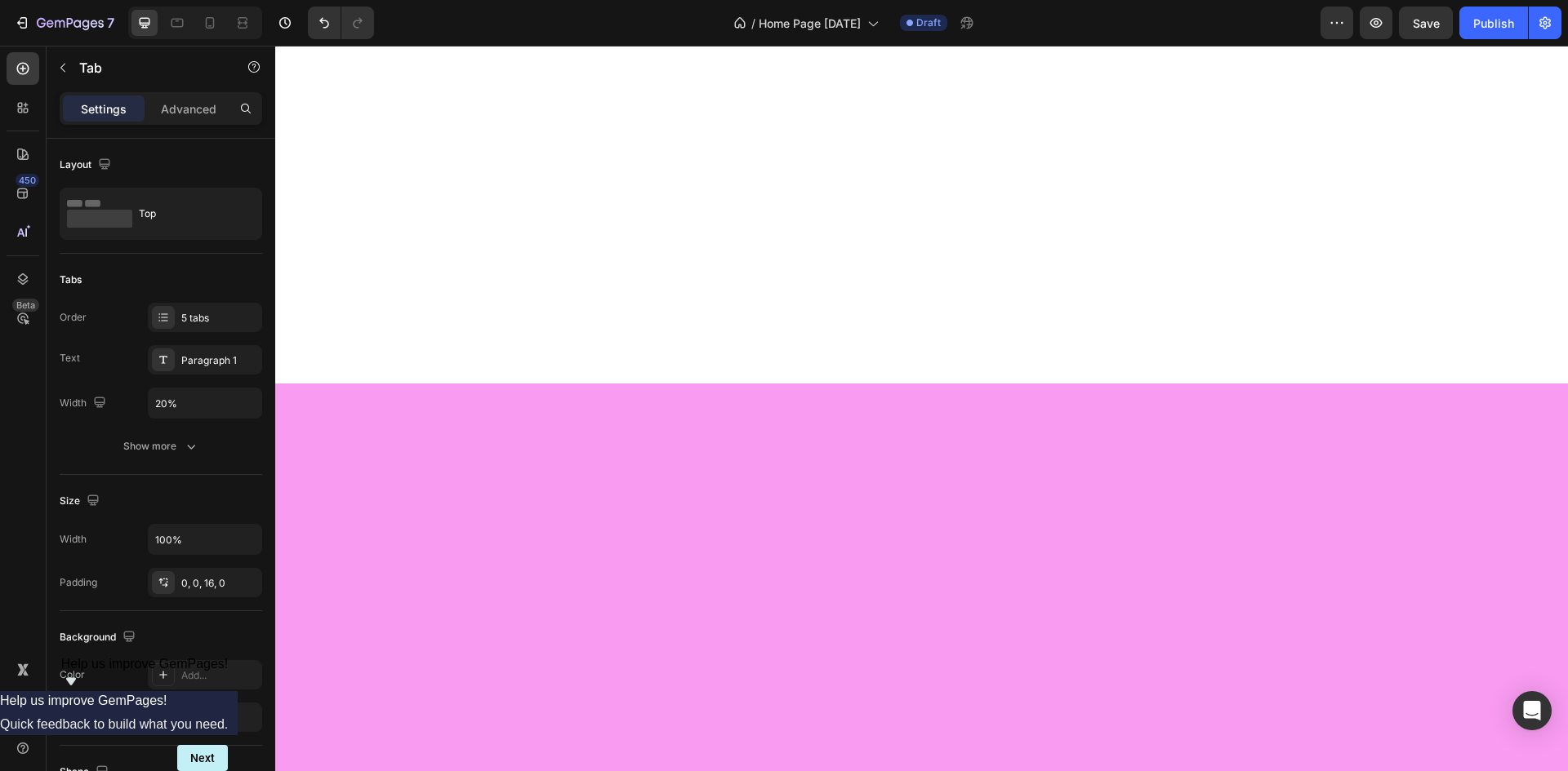
scroll to position [2, 0]
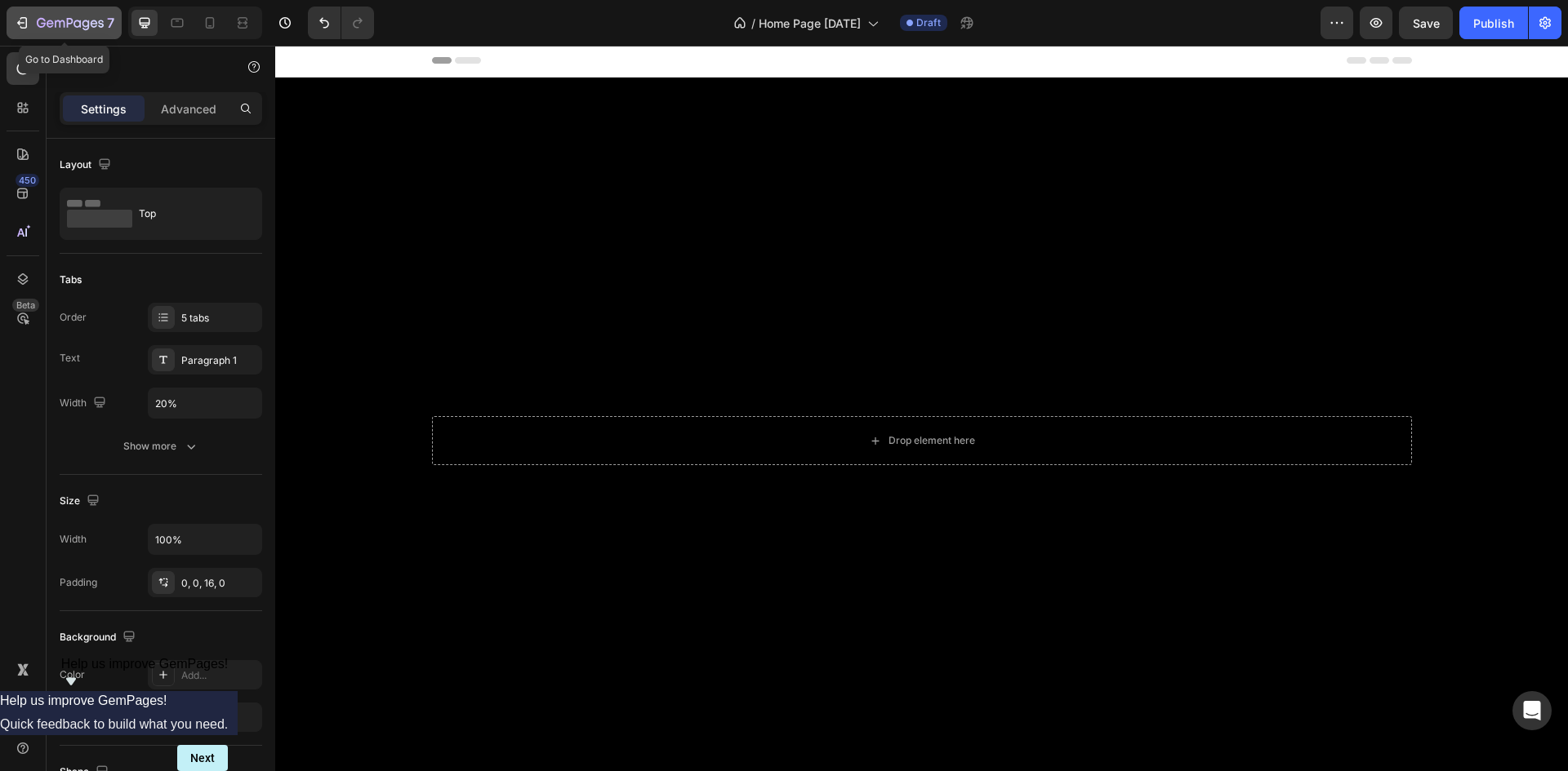
click at [63, 27] on icon "button" at bounding box center [70, 24] width 67 height 13
